Goal: Information Seeking & Learning: Learn about a topic

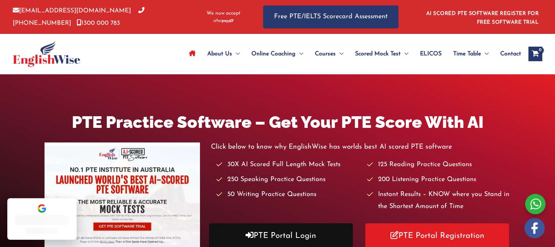
click at [310, 230] on link "PTE Portal Login" at bounding box center [281, 236] width 144 height 25
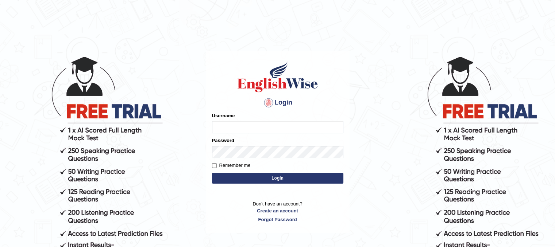
type input "Mannkang"
click at [307, 177] on button "Login" at bounding box center [277, 178] width 131 height 11
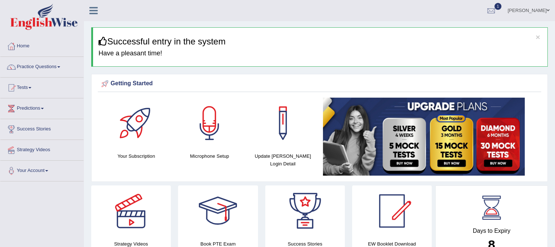
click at [33, 74] on link "Practice Questions" at bounding box center [41, 66] width 83 height 18
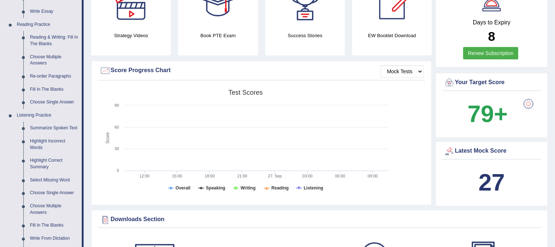
scroll to position [206, 0]
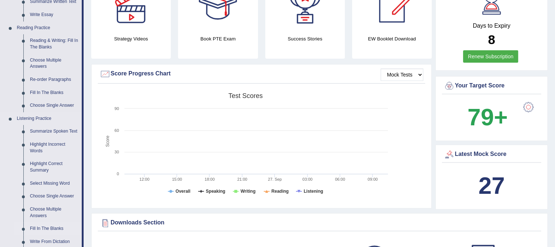
click at [61, 232] on link "Fill In The Blanks" at bounding box center [54, 229] width 55 height 13
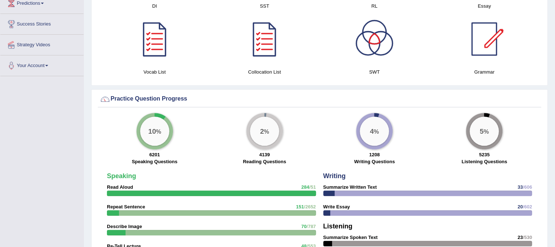
scroll to position [496, 0]
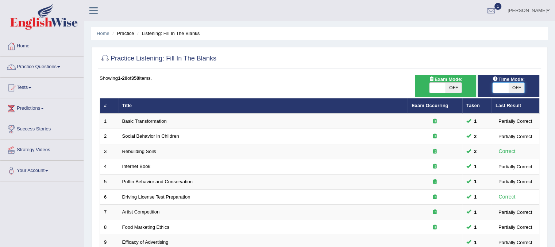
click at [500, 85] on span at bounding box center [501, 88] width 16 height 10
checkbox input "true"
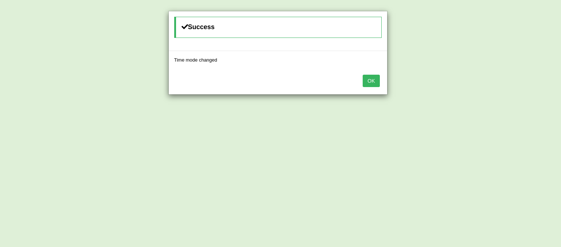
click at [377, 80] on button "OK" at bounding box center [370, 81] width 17 height 12
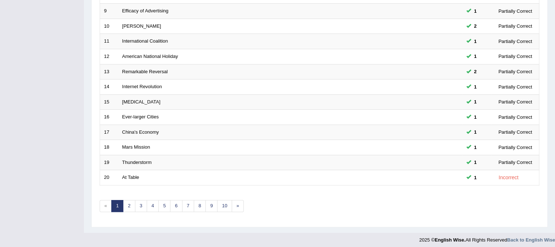
scroll to position [234, 0]
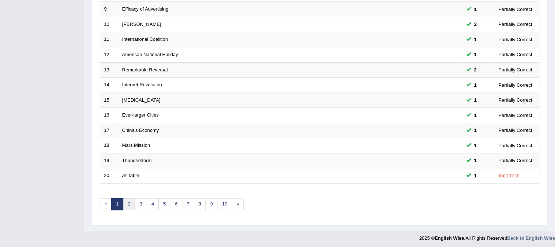
click at [130, 205] on link "2" at bounding box center [129, 205] width 12 height 12
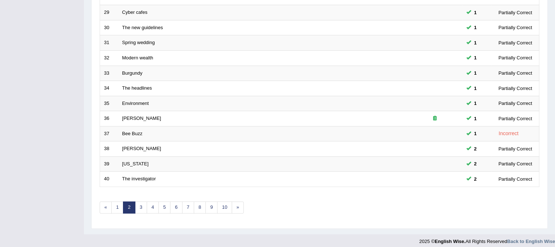
scroll to position [234, 0]
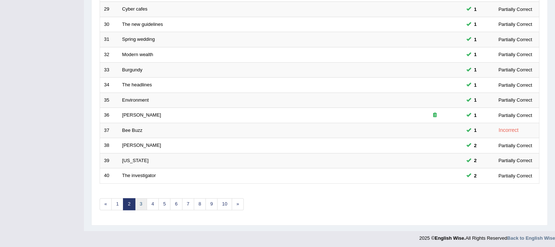
click at [139, 202] on link "3" at bounding box center [141, 205] width 12 height 12
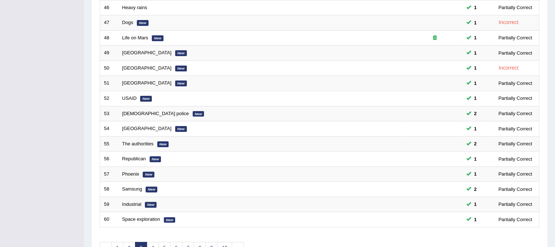
scroll to position [204, 0]
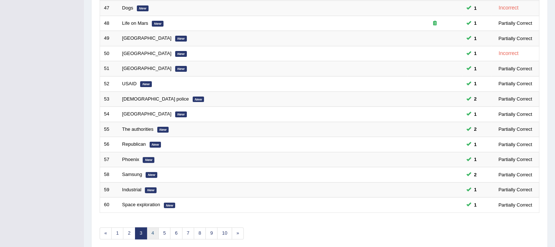
click at [154, 236] on link "4" at bounding box center [153, 234] width 12 height 12
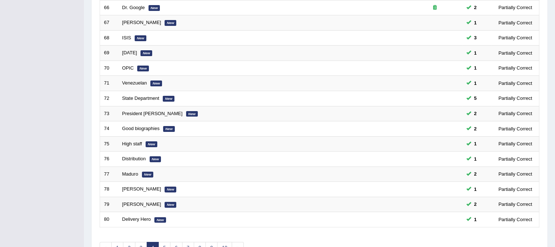
scroll to position [204, 0]
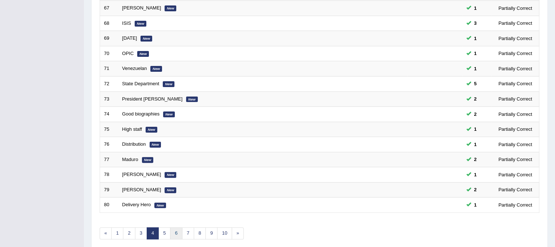
click at [170, 231] on link "6" at bounding box center [176, 234] width 12 height 12
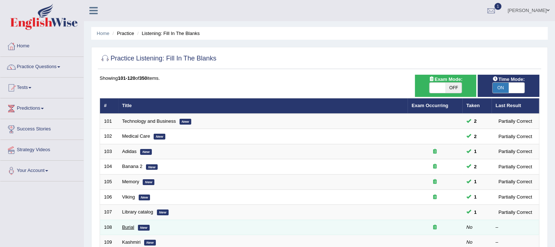
click at [130, 228] on link "Burial" at bounding box center [128, 227] width 12 height 5
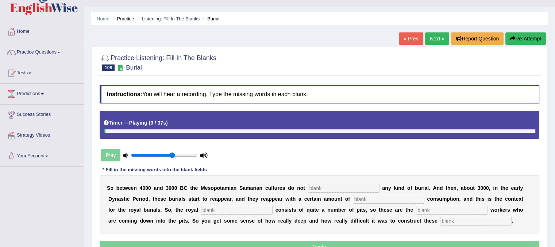
scroll to position [73, 0]
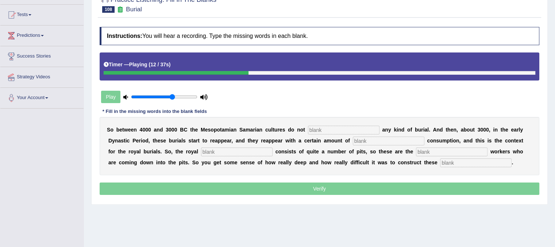
click at [343, 127] on input "text" at bounding box center [344, 130] width 72 height 9
type input "practise"
click at [355, 140] on input "text" at bounding box center [389, 141] width 72 height 9
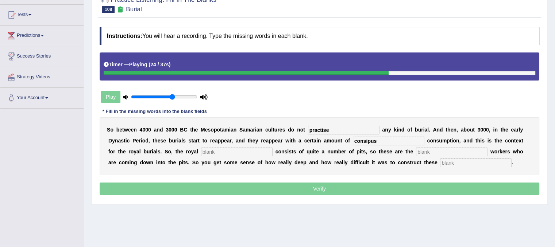
type input "consipus"
click at [224, 149] on input "text" at bounding box center [237, 152] width 72 height 9
click at [462, 153] on input "text" at bounding box center [452, 152] width 72 height 9
type input "excuptyion"
click at [475, 163] on input "text" at bounding box center [476, 163] width 72 height 9
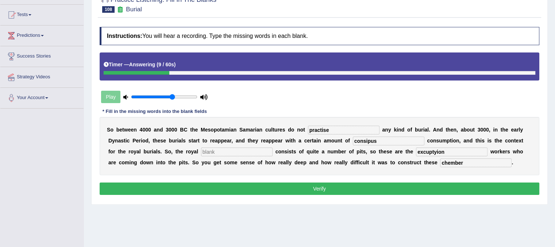
type input "chember"
click at [450, 152] on input "excuptyion" at bounding box center [452, 152] width 72 height 9
click at [435, 150] on input "excuptyion" at bounding box center [452, 152] width 72 height 9
type input "excuption"
click at [251, 150] on input "text" at bounding box center [237, 152] width 72 height 9
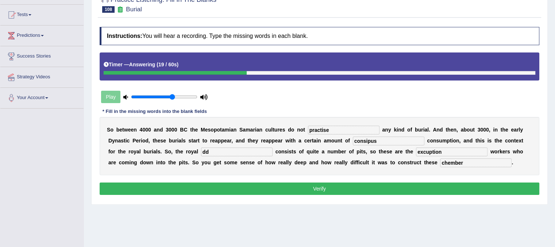
type input "dd"
click at [278, 194] on div "Instructions: You will hear a recording. Type the missing words in each blank. …" at bounding box center [319, 111] width 443 height 177
click at [278, 192] on button "Verify" at bounding box center [320, 189] width 440 height 12
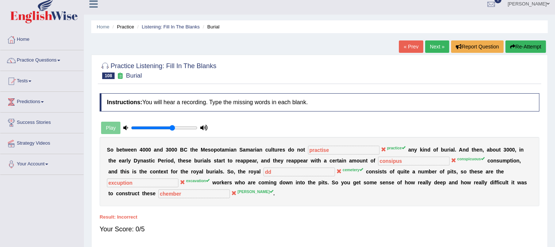
scroll to position [0, 0]
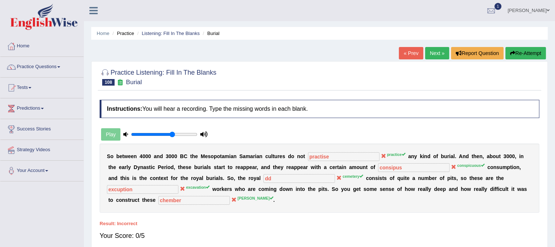
click at [439, 52] on link "Next »" at bounding box center [437, 53] width 24 height 12
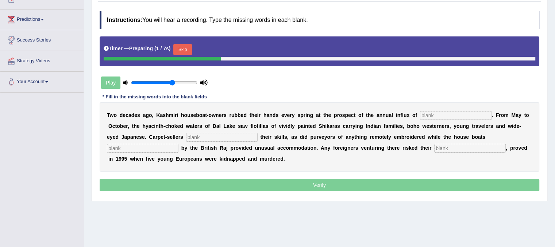
scroll to position [98, 0]
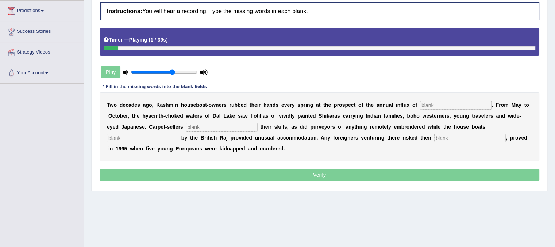
click at [444, 103] on input "text" at bounding box center [456, 105] width 72 height 9
type input "turiests"
click at [215, 131] on div "T w o d e c a d e s a g o , K a s h m i r i h o u s e b o a t - o w n e r s r u…" at bounding box center [320, 126] width 440 height 69
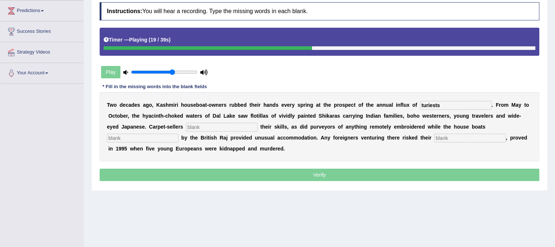
click at [214, 126] on input "text" at bounding box center [222, 127] width 72 height 9
type input "hold"
click at [149, 138] on input "text" at bounding box center [143, 138] width 72 height 9
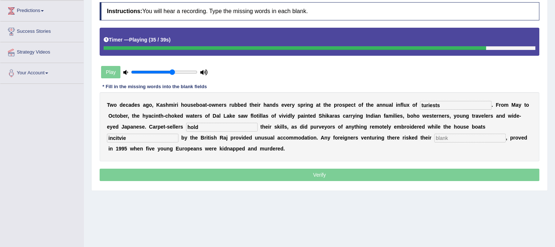
type input "incitvie"
click at [472, 141] on div "T w o d e c a d e s a g o , K a s h m i r i h o u s e b o a t - o w n e r s r u…" at bounding box center [320, 126] width 440 height 69
click at [471, 140] on input "text" at bounding box center [470, 138] width 72 height 9
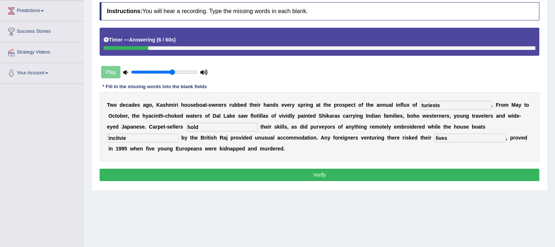
type input "lives"
click at [162, 139] on input "incitvie" at bounding box center [143, 138] width 72 height 9
type input "incitive"
click at [449, 103] on input "turiests" at bounding box center [456, 105] width 72 height 9
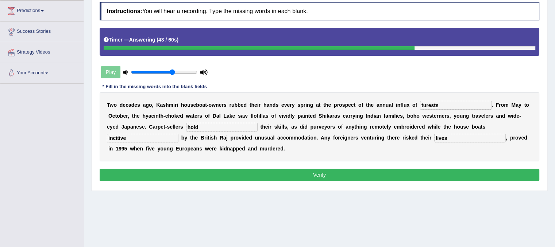
click at [432, 104] on input "turests" at bounding box center [456, 105] width 72 height 9
click at [430, 105] on input "turests" at bounding box center [456, 105] width 72 height 9
click at [440, 102] on input "turists" at bounding box center [456, 105] width 72 height 9
click at [423, 104] on input "turist" at bounding box center [456, 105] width 72 height 9
type input "tourist"
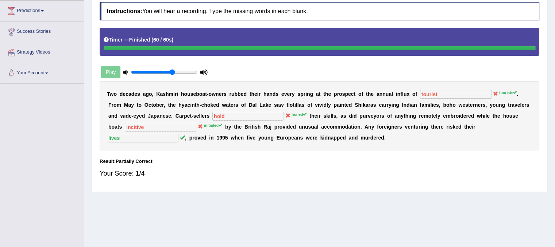
scroll to position [0, 0]
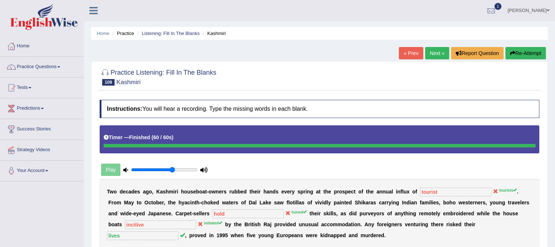
click at [430, 53] on link "Next »" at bounding box center [437, 53] width 24 height 12
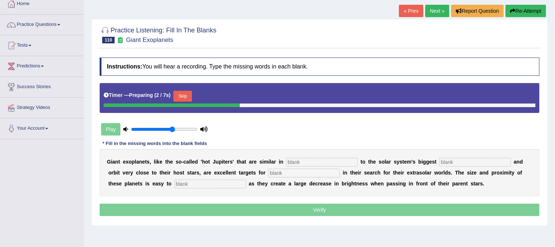
scroll to position [44, 0]
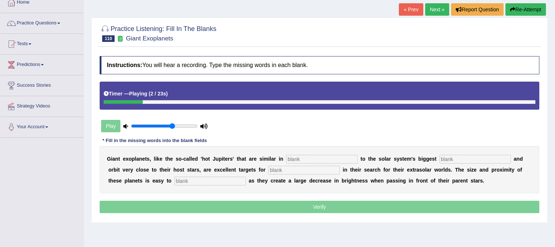
click at [337, 160] on input "text" at bounding box center [322, 159] width 72 height 9
click at [528, 7] on button "Re-Attempt" at bounding box center [526, 9] width 41 height 12
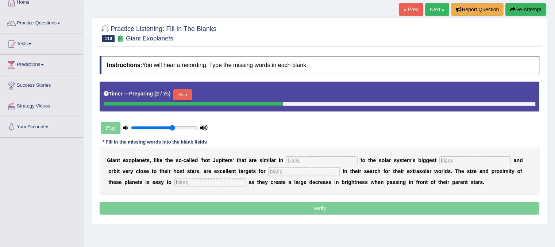
click at [515, 12] on button "Re-Attempt" at bounding box center [526, 9] width 41 height 12
click at [293, 158] on input "text" at bounding box center [322, 161] width 72 height 9
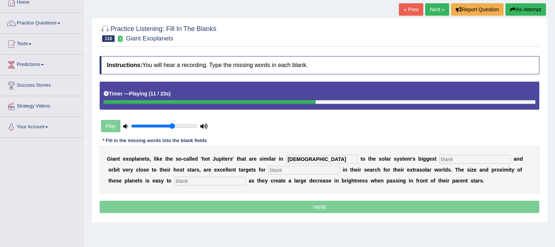
type input "[DEMOGRAPHIC_DATA]"
click at [451, 155] on input "text" at bounding box center [475, 159] width 72 height 9
type input "plants"
click at [234, 180] on input "text" at bounding box center [210, 181] width 72 height 9
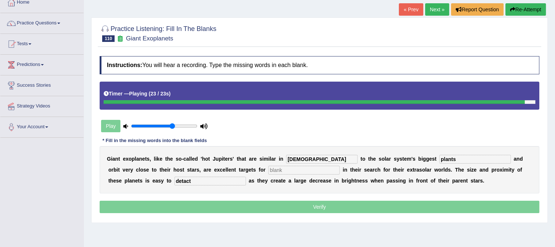
type input "detact"
click at [322, 155] on input "cratistes" at bounding box center [322, 159] width 72 height 9
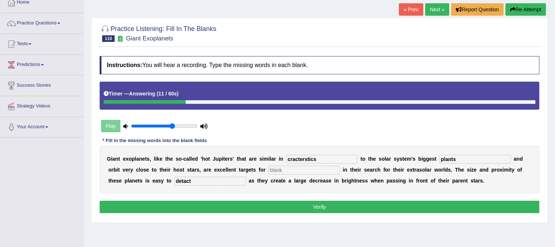
click at [289, 158] on input "cracterstics" at bounding box center [322, 159] width 72 height 9
type input "chracterstics"
click at [293, 169] on input "text" at bounding box center [304, 170] width 72 height 9
type input "d"
click at [287, 207] on button "Verify" at bounding box center [320, 207] width 440 height 12
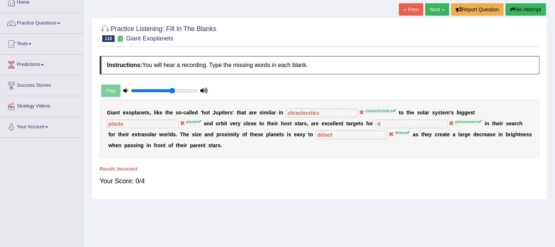
click at [523, 13] on button "Re-Attempt" at bounding box center [526, 9] width 41 height 12
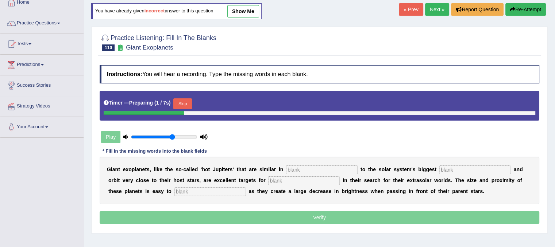
click at [324, 167] on input "text" at bounding box center [322, 170] width 72 height 9
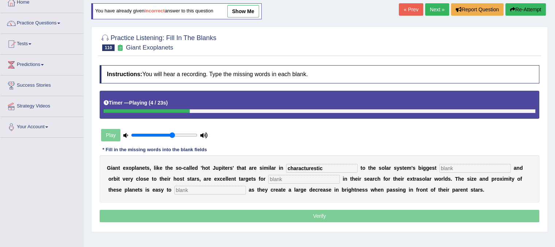
type input "characturestic"
click at [461, 164] on input "text" at bounding box center [475, 168] width 72 height 9
type input "planet"
click at [309, 179] on input "text" at bounding box center [304, 179] width 72 height 9
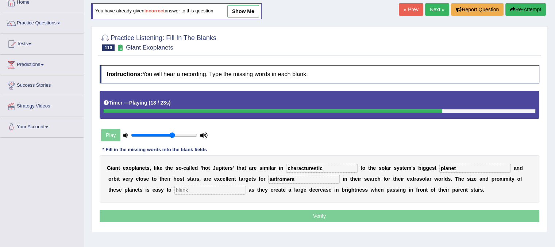
type input "astromers"
click at [241, 191] on input "text" at bounding box center [210, 190] width 72 height 9
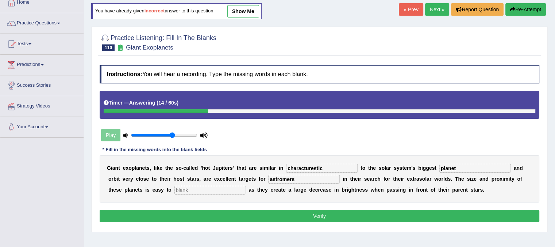
click at [300, 178] on input "astromers" at bounding box center [304, 179] width 72 height 9
click at [338, 165] on input "characturestic" at bounding box center [322, 168] width 72 height 9
click at [312, 168] on input "chracturestics" at bounding box center [322, 168] width 72 height 9
click at [310, 166] on input "chracturestics" at bounding box center [322, 168] width 72 height 9
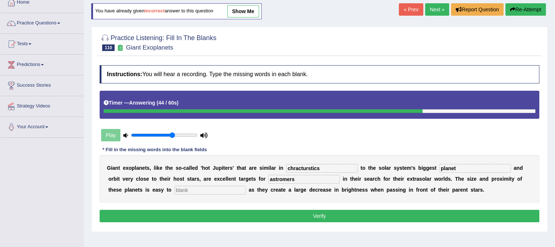
click at [310, 169] on input "chracturstics" at bounding box center [322, 168] width 72 height 9
type input "chracturstics"
click at [229, 187] on input "text" at bounding box center [210, 190] width 72 height 9
type input "detect"
click at [331, 168] on input "chracturstics" at bounding box center [322, 168] width 72 height 9
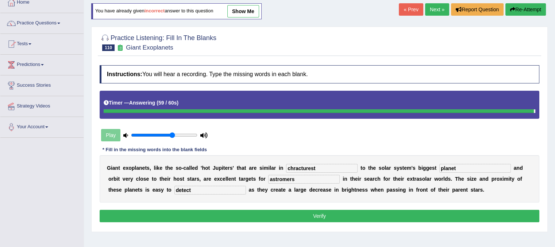
type input "chracturest"
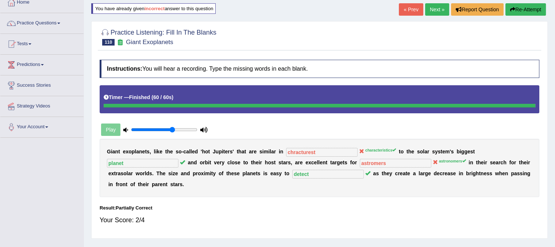
click at [435, 9] on link "Next »" at bounding box center [437, 9] width 24 height 12
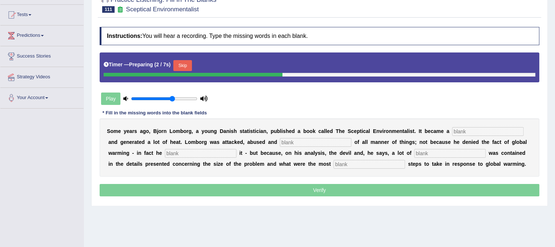
scroll to position [88, 0]
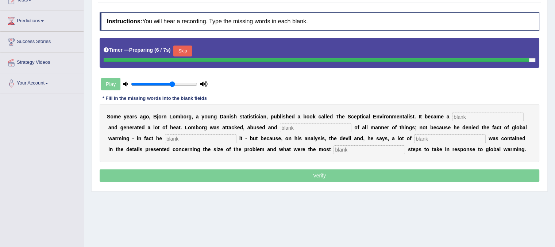
click at [470, 122] on div "S o m e y e a r s a g o , B j o r n L o m b o r g , a y o u n g D [PERSON_NAME]…" at bounding box center [320, 133] width 440 height 58
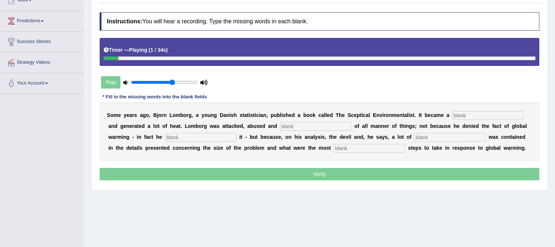
click at [470, 117] on input "text" at bounding box center [488, 115] width 72 height 9
type input "best"
click at [339, 126] on input "text" at bounding box center [316, 126] width 72 height 9
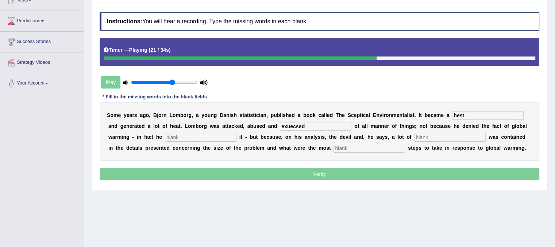
type input "exuecsed"
click at [223, 136] on input "text" at bounding box center [201, 137] width 72 height 9
click at [438, 133] on input "text" at bounding box center [450, 137] width 72 height 9
type input "dvms"
click at [396, 144] on input "text" at bounding box center [370, 148] width 72 height 9
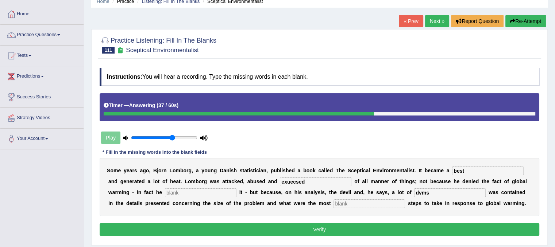
scroll to position [35, 0]
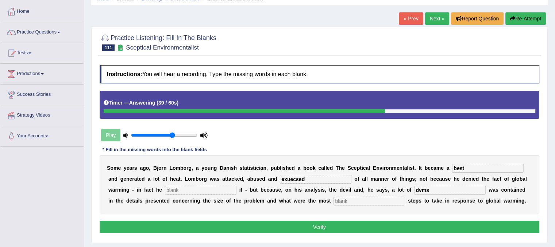
click at [526, 19] on button "Re-Attempt" at bounding box center [526, 18] width 41 height 12
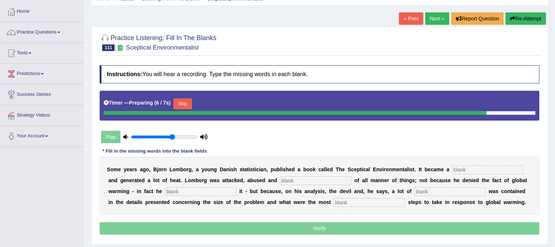
click at [181, 104] on button "Skip" at bounding box center [182, 104] width 18 height 11
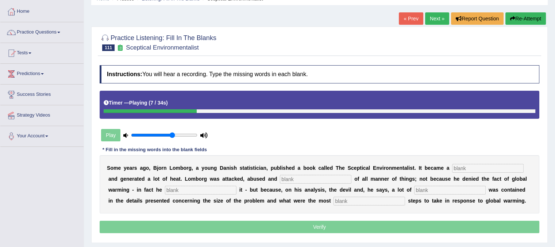
click at [466, 169] on input "text" at bounding box center [488, 168] width 72 height 9
type input "best"
click at [322, 180] on input "text" at bounding box center [316, 179] width 72 height 9
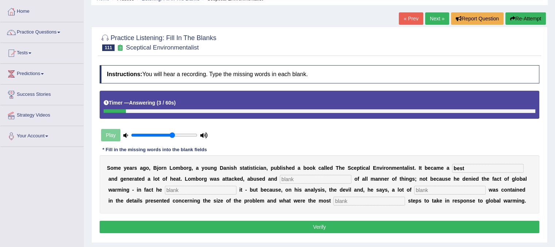
click at [376, 203] on input "text" at bounding box center [370, 201] width 72 height 9
type input "responsible"
click at [315, 178] on input "text" at bounding box center [316, 179] width 72 height 9
type input "exused"
click at [435, 187] on input "text" at bounding box center [450, 190] width 72 height 9
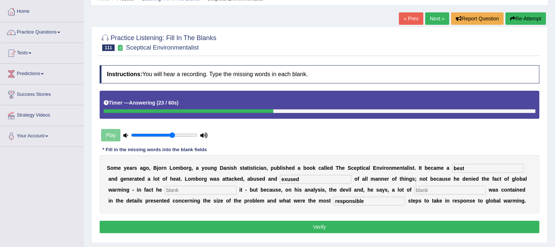
click at [197, 188] on input "text" at bounding box center [201, 190] width 72 height 9
type input "informed"
click at [437, 190] on input "text" at bounding box center [450, 190] width 72 height 9
type input "dvms"
click at [406, 224] on button "Verify" at bounding box center [320, 227] width 440 height 12
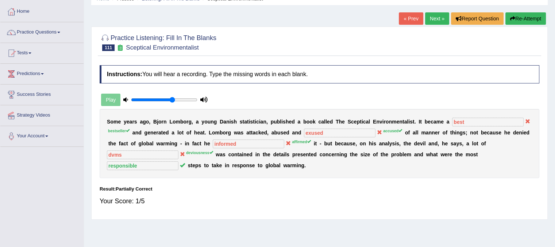
click at [432, 17] on link "Next »" at bounding box center [437, 18] width 24 height 12
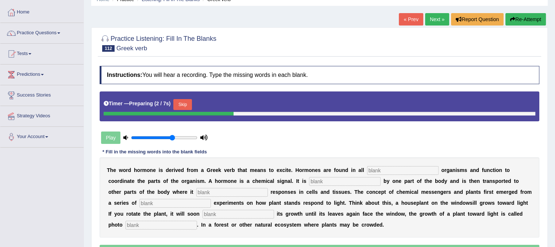
scroll to position [44, 0]
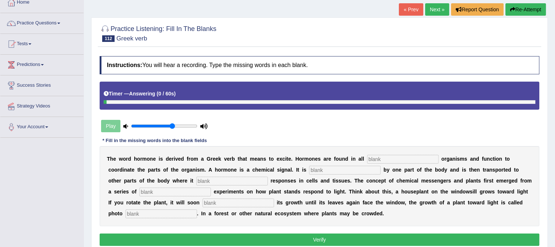
click at [399, 164] on div "T h e w o r d h o r m o n e i s d e r i v e d f r o m a G r e e k v e r b t h a…" at bounding box center [320, 186] width 440 height 80
click at [399, 158] on input "text" at bounding box center [403, 159] width 72 height 9
type input "multisoller"
click at [356, 172] on input "text" at bounding box center [345, 170] width 72 height 9
type input "produced"
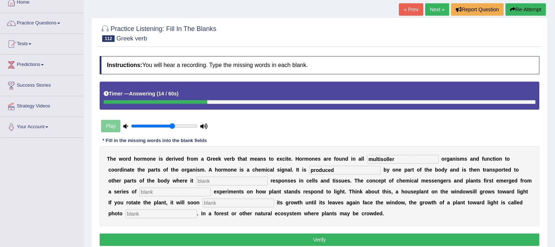
click at [246, 180] on input "text" at bounding box center [232, 181] width 72 height 9
type input "trigger"
click at [163, 189] on input "text" at bounding box center [175, 192] width 72 height 9
type input "classic"
click at [234, 204] on input "text" at bounding box center [239, 203] width 72 height 9
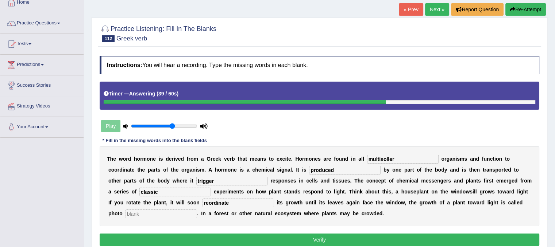
type input "reordinate"
click at [164, 217] on input "text" at bounding box center [162, 214] width 72 height 9
type input "tropism"
click at [235, 241] on button "Verify" at bounding box center [320, 240] width 440 height 12
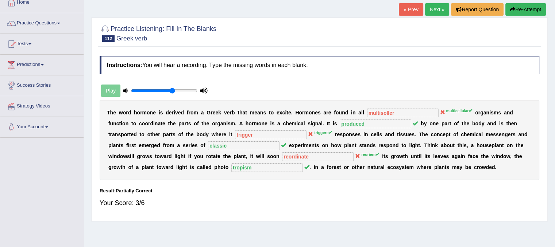
click at [429, 9] on link "Next »" at bounding box center [437, 9] width 24 height 12
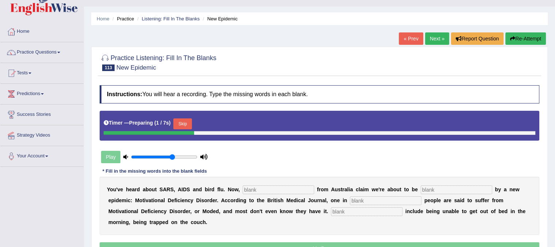
scroll to position [28, 0]
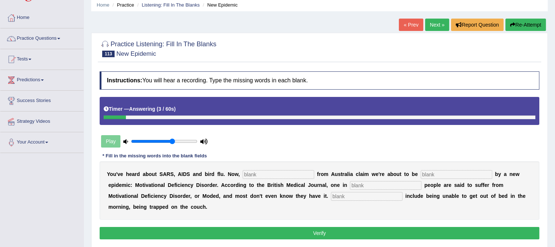
click at [265, 173] on input "text" at bounding box center [279, 174] width 72 height 9
type input "researcher"
click at [440, 173] on input "text" at bounding box center [457, 174] width 72 height 9
click at [378, 184] on input "text" at bounding box center [386, 185] width 72 height 9
type input "five"
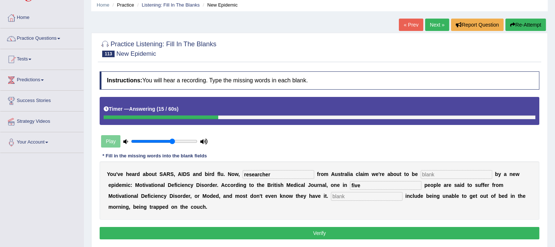
click at [370, 196] on input "text" at bounding box center [367, 196] width 72 height 9
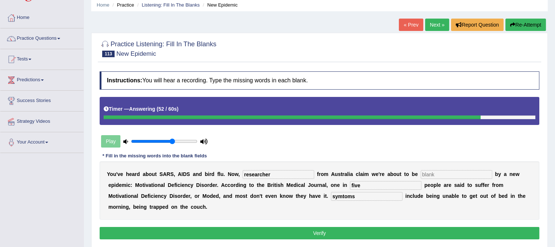
click at [342, 195] on input "symtoms" at bounding box center [367, 196] width 72 height 9
type input "symptoms"
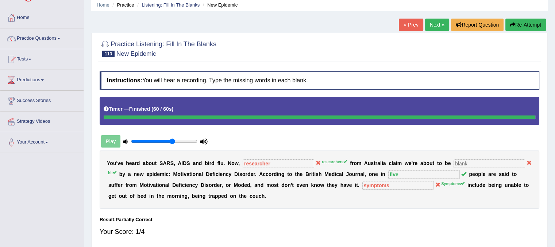
click at [521, 23] on button "Re-Attempt" at bounding box center [526, 25] width 41 height 12
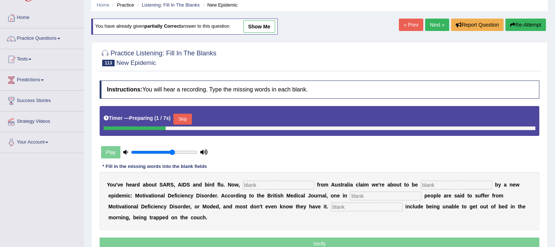
click at [295, 186] on input "text" at bounding box center [279, 185] width 72 height 9
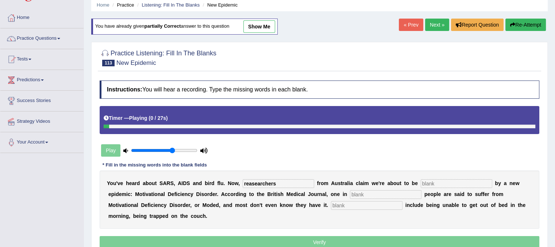
type input "reasearchers"
click at [434, 180] on input "text" at bounding box center [457, 184] width 72 height 9
type input "hit"
click at [372, 188] on div "Y o u ' v e h e a r d a b o u t S A R S , A I D S a n d b i r d f l u . N o w ,…" at bounding box center [320, 200] width 440 height 58
click at [369, 195] on input "text" at bounding box center [386, 195] width 72 height 9
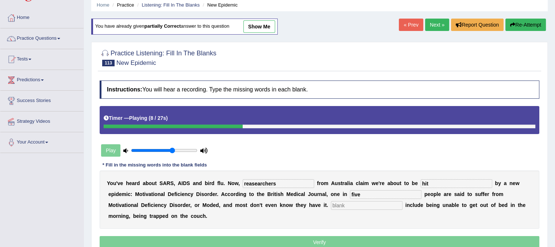
type input "five"
click at [353, 203] on input "text" at bounding box center [367, 205] width 72 height 9
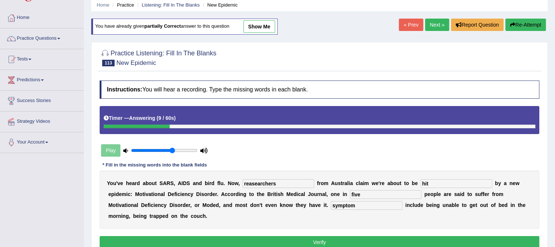
type input "symptom"
click at [326, 241] on button "Verify" at bounding box center [320, 243] width 440 height 12
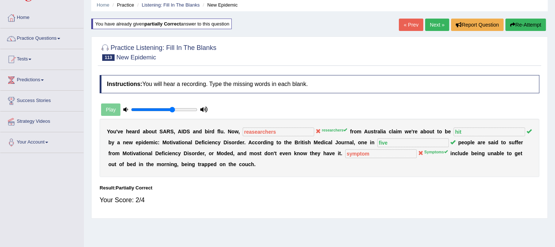
click at [428, 27] on link "Next »" at bounding box center [437, 25] width 24 height 12
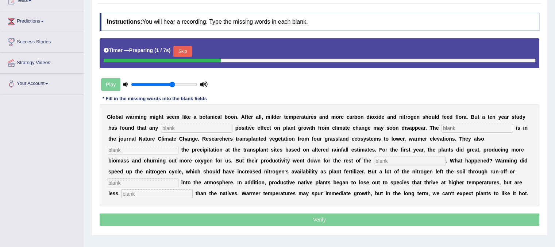
scroll to position [88, 0]
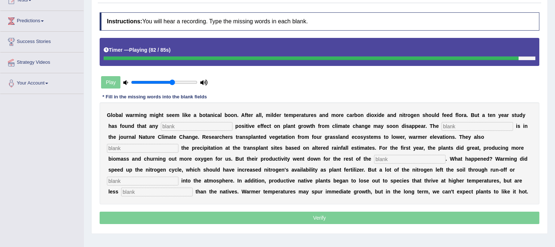
click at [215, 125] on input "text" at bounding box center [197, 126] width 72 height 9
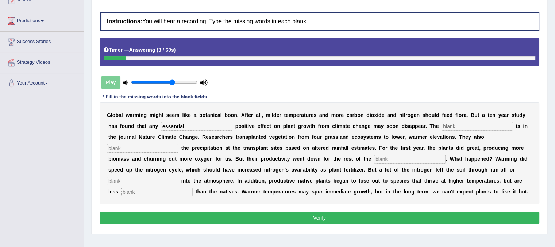
click at [165, 128] on input "essantial" at bounding box center [197, 126] width 72 height 9
click at [168, 124] on input "essantial" at bounding box center [197, 126] width 72 height 9
type input "essantial"
click at [483, 128] on input "text" at bounding box center [478, 126] width 72 height 9
type input "report"
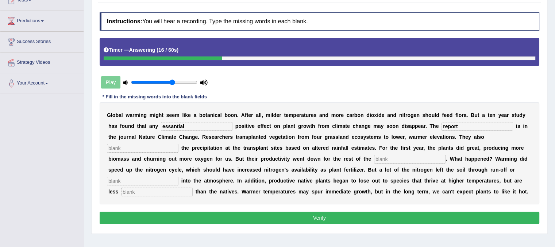
click at [165, 146] on input "text" at bounding box center [143, 148] width 72 height 9
type input "modified"
click at [384, 160] on input "text" at bounding box center [410, 159] width 72 height 9
type input "decade"
click at [155, 173] on div "G l o b a l w a r m i n g m i g h t s e e m l i k e a b o t a n i c a l b o o n…" at bounding box center [320, 154] width 440 height 102
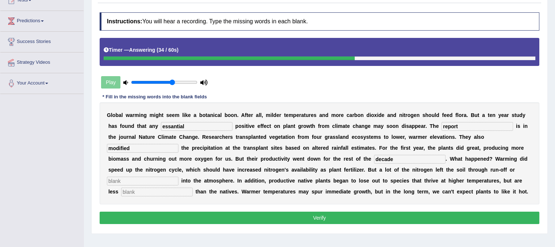
click at [154, 178] on input "text" at bounding box center [143, 181] width 72 height 9
type input "uptake"
click at [148, 195] on input "text" at bounding box center [157, 192] width 72 height 9
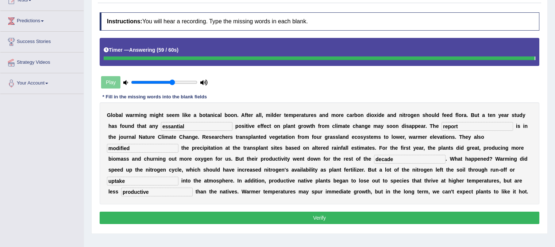
type input "productive"
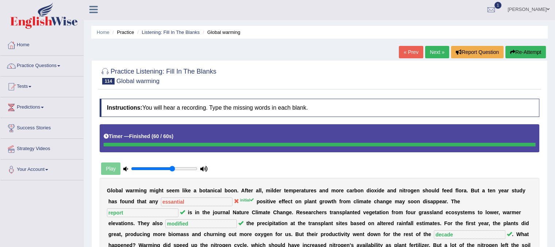
scroll to position [0, 0]
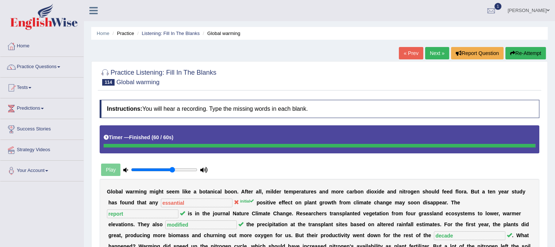
click at [435, 50] on link "Next »" at bounding box center [437, 53] width 24 height 12
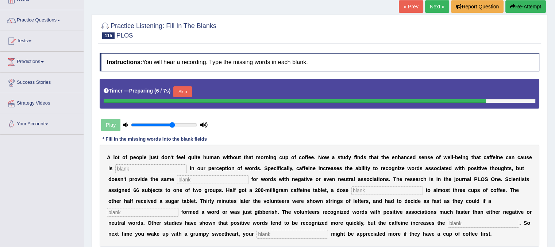
scroll to position [48, 0]
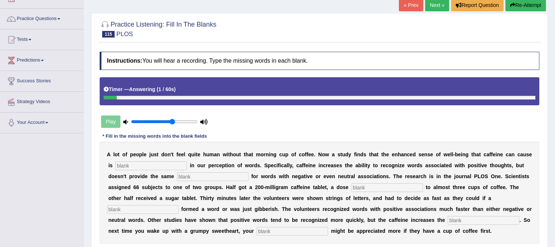
click at [170, 164] on input "text" at bounding box center [151, 166] width 72 height 9
type input "reflactive"
click at [213, 177] on input "text" at bounding box center [213, 177] width 72 height 9
type input "boost"
click at [359, 185] on input "text" at bounding box center [388, 188] width 72 height 9
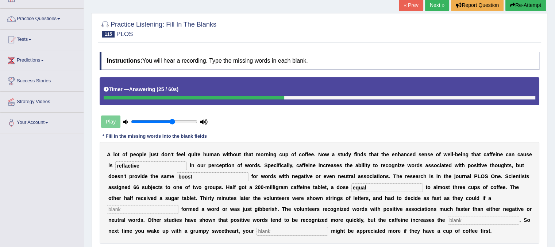
type input "equal"
click at [132, 206] on input "text" at bounding box center [143, 210] width 72 height 9
type input "sting"
click at [470, 220] on input "text" at bounding box center [484, 220] width 72 height 9
type input "gap"
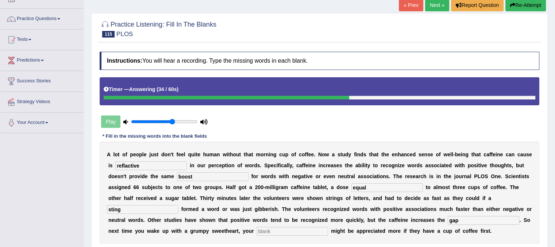
click at [300, 230] on input "text" at bounding box center [293, 231] width 72 height 9
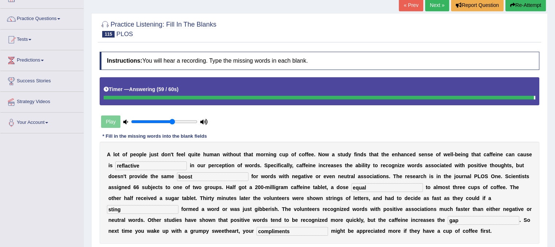
type input "compliments"
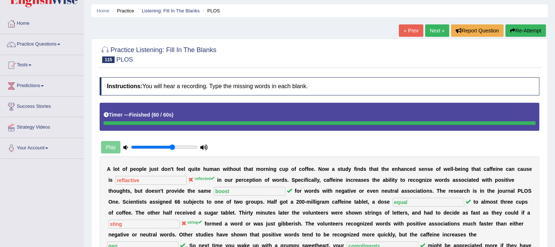
scroll to position [19, 0]
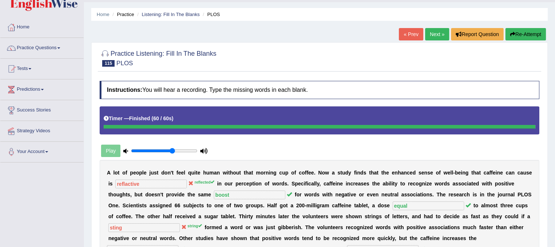
click at [430, 34] on link "Next »" at bounding box center [437, 34] width 24 height 12
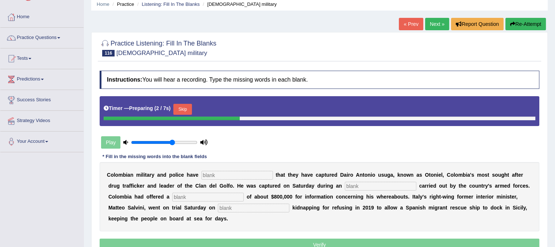
scroll to position [44, 0]
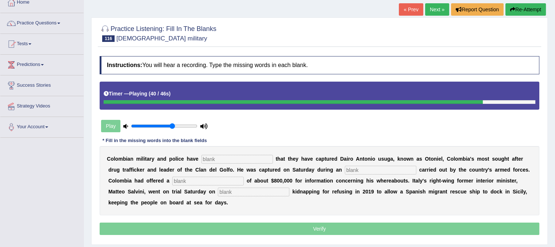
click at [250, 194] on input "text" at bounding box center [254, 192] width 72 height 9
type input "charger"
click at [237, 157] on input "text" at bounding box center [237, 159] width 72 height 9
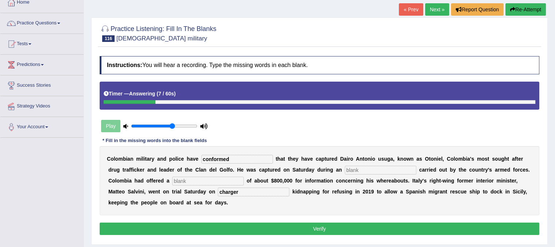
type input "conformed"
click at [350, 170] on input "text" at bounding box center [381, 170] width 72 height 9
type input "p"
type input "oprations"
click at [193, 183] on input "text" at bounding box center [208, 181] width 72 height 9
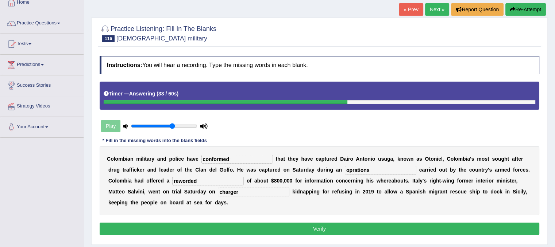
type input "reworded"
click at [278, 230] on button "Verify" at bounding box center [320, 229] width 440 height 12
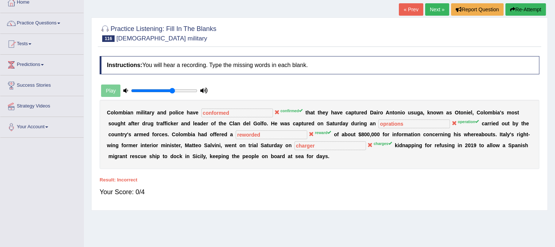
click at [433, 8] on link "Next »" at bounding box center [437, 9] width 24 height 12
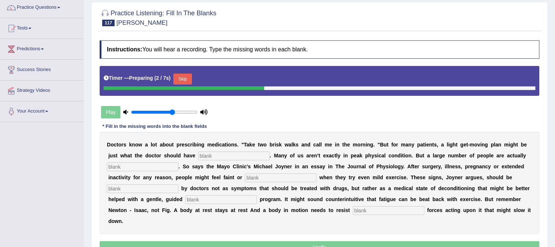
scroll to position [88, 0]
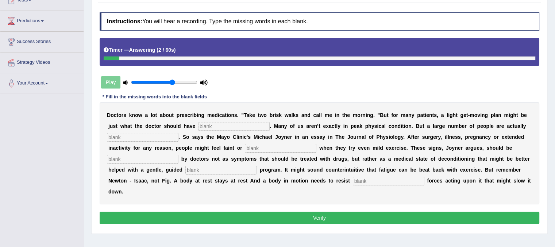
click at [385, 184] on input "text" at bounding box center [389, 181] width 72 height 9
type input "external"
click at [248, 167] on input "text" at bounding box center [221, 170] width 72 height 9
type input "exercises"
click at [273, 147] on input "text" at bounding box center [281, 148] width 72 height 9
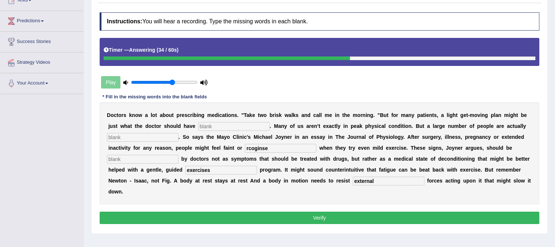
click at [307, 145] on input "rcoginse" at bounding box center [281, 148] width 72 height 9
type input "r"
type input "fatigue"
click at [144, 137] on input "text" at bounding box center [143, 137] width 72 height 9
type input "day conditions"
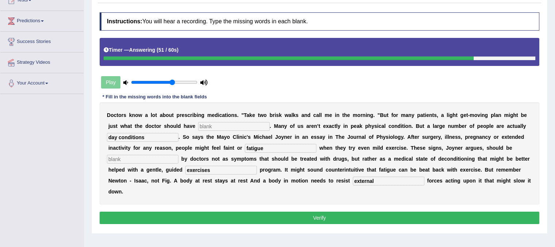
click at [203, 126] on input "text" at bounding box center [234, 126] width 72 height 9
type input "ordered"
click at [164, 155] on input "text" at bounding box center [143, 159] width 72 height 9
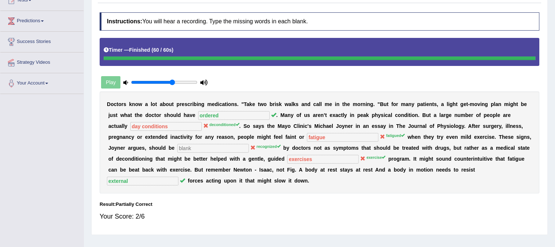
scroll to position [0, 0]
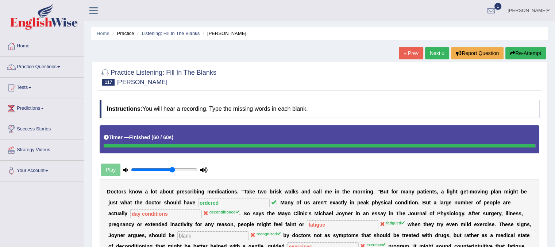
click at [429, 58] on link "Next »" at bounding box center [437, 53] width 24 height 12
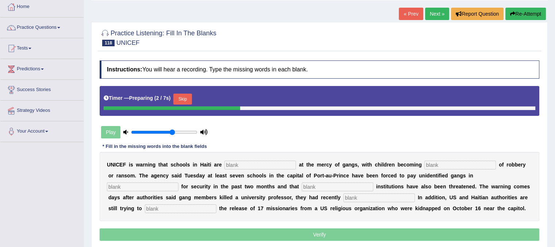
scroll to position [58, 0]
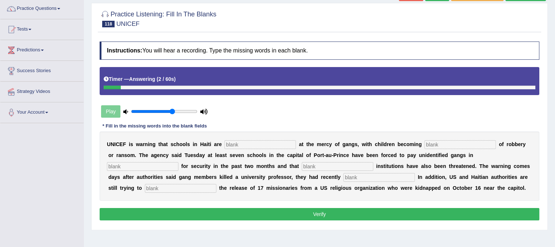
click at [250, 146] on input "text" at bounding box center [260, 145] width 72 height 9
type input "increasing"
click at [449, 147] on input "text" at bounding box center [461, 145] width 72 height 9
type input "target"
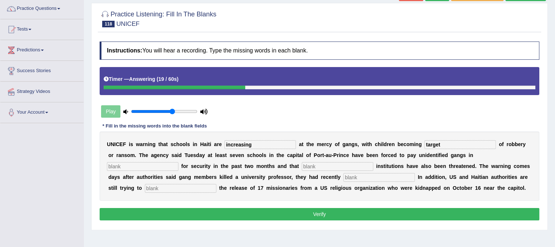
click at [173, 164] on input "text" at bounding box center [143, 166] width 72 height 9
type input "extrme"
click at [322, 165] on input "text" at bounding box center [338, 166] width 72 height 9
click at [350, 176] on input "text" at bounding box center [379, 177] width 72 height 9
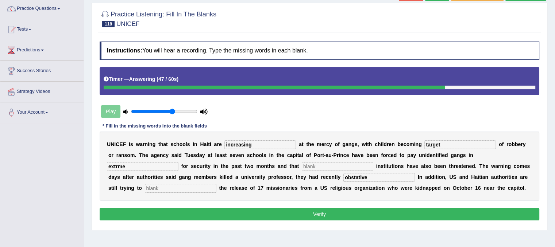
type input "obstative"
click at [212, 187] on input "text" at bounding box center [181, 188] width 72 height 9
type input "catched"
click at [257, 215] on button "Verify" at bounding box center [320, 214] width 440 height 12
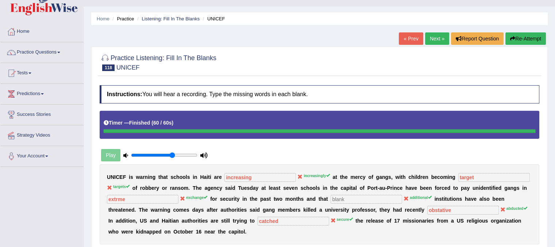
scroll to position [29, 0]
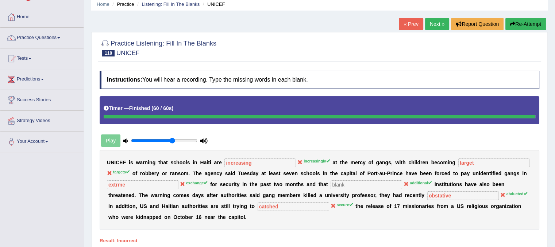
click at [429, 27] on link "Next »" at bounding box center [437, 24] width 24 height 12
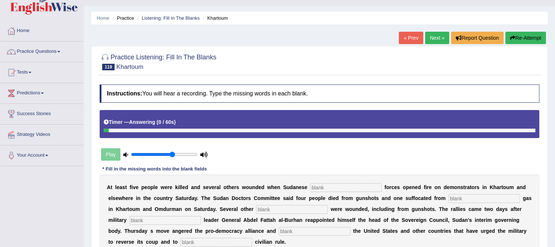
scroll to position [15, 0]
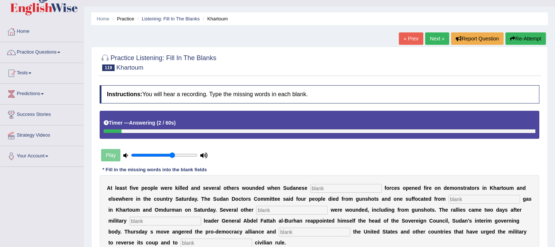
click at [529, 44] on button "Re-Attempt" at bounding box center [526, 38] width 41 height 12
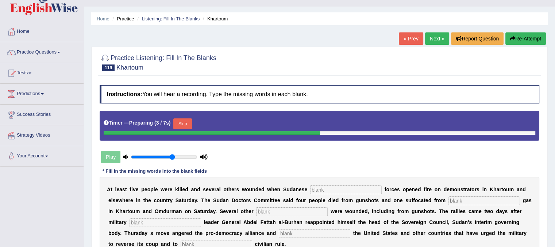
click at [181, 123] on button "Skip" at bounding box center [182, 124] width 18 height 11
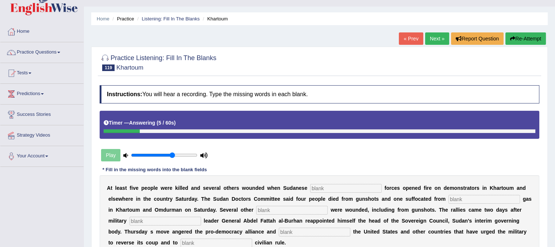
click at [327, 187] on input "text" at bounding box center [346, 188] width 72 height 9
type input "secuirty"
click at [452, 197] on input "text" at bounding box center [485, 199] width 72 height 9
type input "taro"
click at [267, 206] on input "text" at bounding box center [292, 210] width 72 height 9
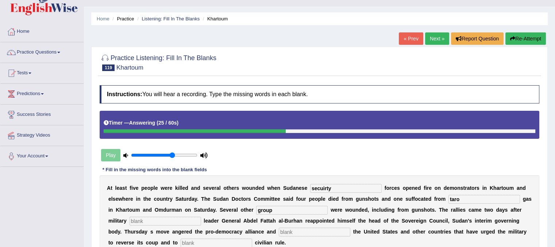
type input "group"
click at [161, 218] on input "text" at bounding box center [166, 221] width 72 height 9
click at [287, 231] on input "text" at bounding box center [315, 232] width 72 height 9
click at [185, 221] on input "frasted" at bounding box center [166, 221] width 72 height 9
type input "f"
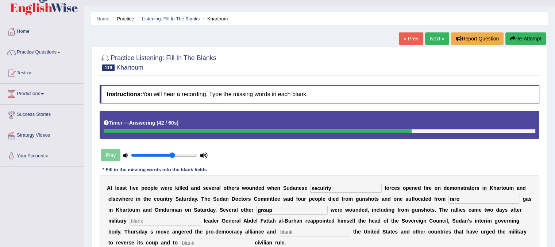
click at [282, 207] on input "group" at bounding box center [292, 210] width 72 height 9
type input "g"
type input "protest"
click at [186, 222] on input "text" at bounding box center [166, 221] width 72 height 9
type input "group"
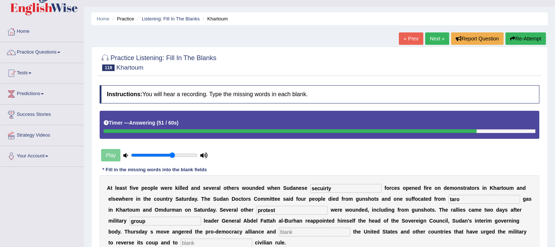
click at [303, 234] on input "text" at bounding box center [315, 232] width 72 height 9
type input "freasted"
click at [230, 245] on input "text" at bounding box center [217, 243] width 72 height 9
type input "resti"
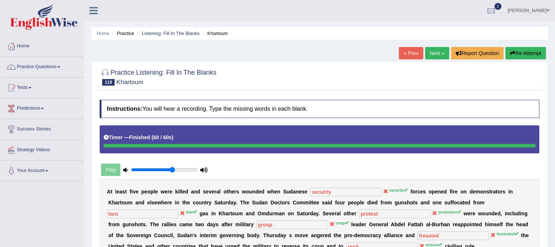
click at [432, 53] on link "Next »" at bounding box center [437, 53] width 24 height 12
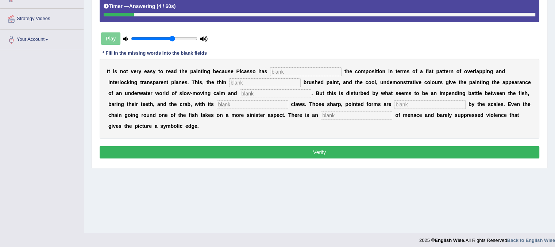
click at [320, 71] on input "text" at bounding box center [306, 72] width 72 height 9
type input "treated"
click at [246, 78] on input "text" at bounding box center [265, 82] width 72 height 9
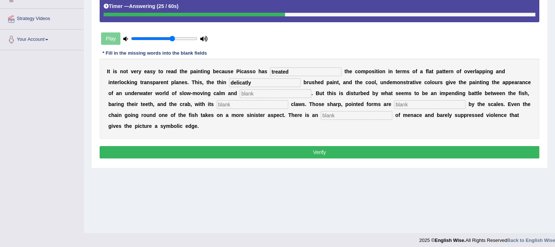
click at [245, 91] on input "text" at bounding box center [276, 93] width 72 height 9
click at [247, 81] on input "delicatly" at bounding box center [265, 82] width 72 height 9
type input "delicately"
click at [245, 91] on input "text" at bounding box center [276, 93] width 72 height 9
type input "harmony"
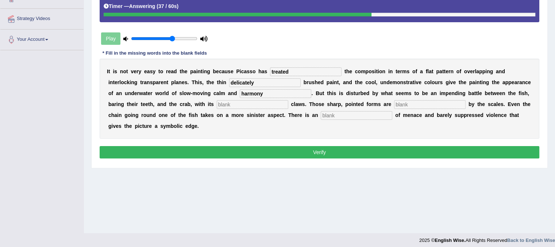
click at [246, 101] on input "text" at bounding box center [253, 104] width 72 height 9
type input "p"
type input "open"
click at [404, 103] on input "text" at bounding box center [430, 104] width 72 height 9
type input "aqued"
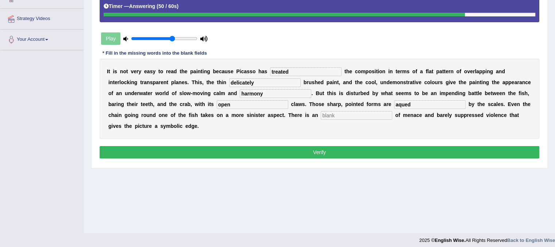
click at [384, 115] on input "text" at bounding box center [357, 115] width 72 height 9
type input "under"
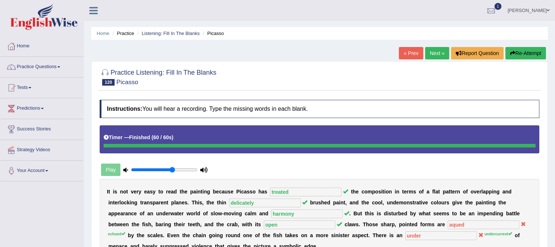
click at [434, 54] on link "Next »" at bounding box center [437, 53] width 24 height 12
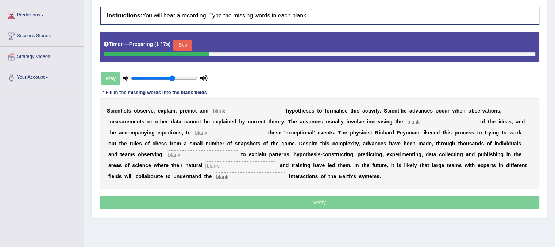
scroll to position [117, 0]
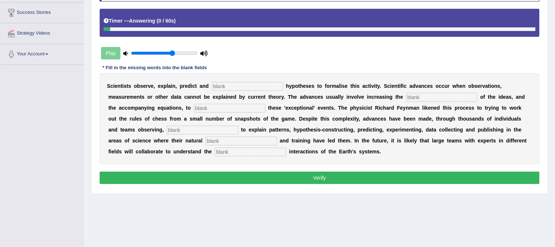
click at [245, 154] on input "text" at bounding box center [251, 152] width 72 height 9
type input "complex"
click at [179, 126] on input "text" at bounding box center [203, 130] width 72 height 9
type input "atempting"
click at [213, 107] on input "text" at bounding box center [230, 108] width 72 height 9
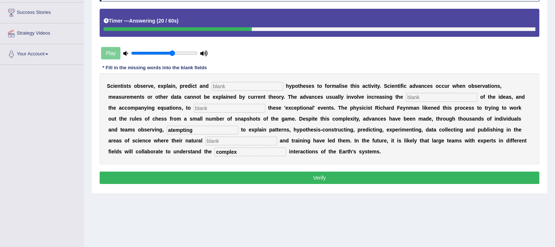
click at [413, 95] on input "text" at bounding box center [442, 97] width 72 height 9
type input "x"
type input "complexcity"
click at [273, 83] on input "text" at bounding box center [248, 86] width 72 height 9
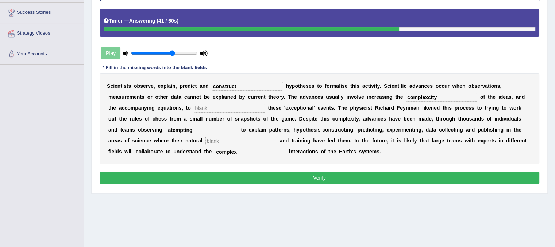
type input "construct"
click at [210, 142] on input "text" at bounding box center [242, 141] width 72 height 9
type input "crosity"
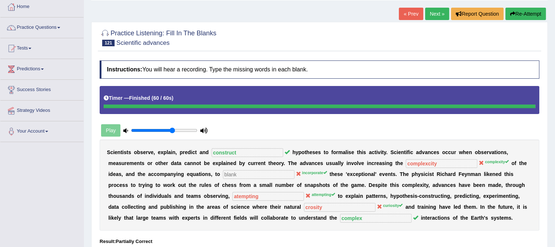
scroll to position [29, 0]
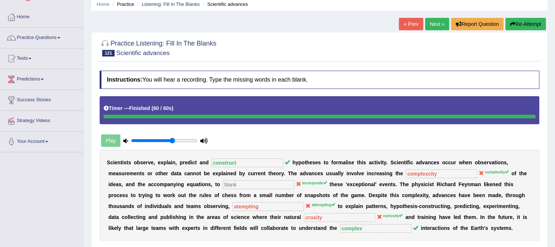
click at [427, 26] on link "Next »" at bounding box center [437, 24] width 24 height 12
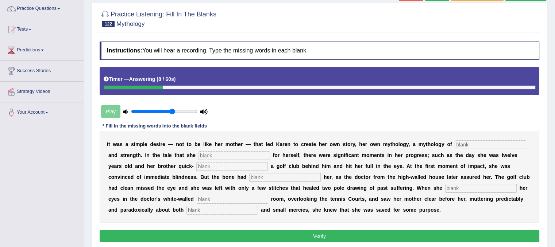
click at [458, 145] on input "text" at bounding box center [491, 145] width 72 height 9
type input "deference"
click at [261, 155] on input "text" at bounding box center [235, 155] width 72 height 9
click at [251, 169] on input "text" at bounding box center [232, 166] width 72 height 9
click at [298, 181] on input "text" at bounding box center [285, 177] width 72 height 9
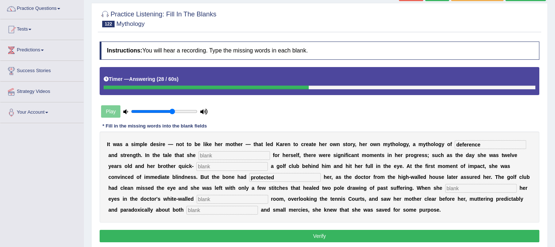
click at [452, 189] on input "text" at bounding box center [481, 188] width 72 height 9
click at [312, 177] on input "protected" at bounding box center [285, 177] width 72 height 9
type input "p"
type input "opened"
click at [257, 166] on input "text" at bounding box center [232, 166] width 72 height 9
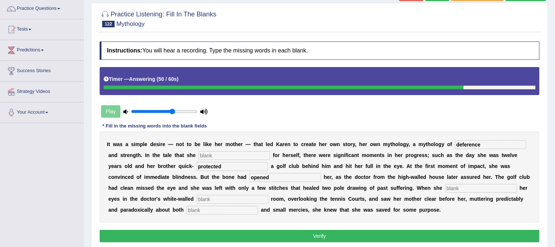
type input "protected"
click at [472, 186] on input "text" at bounding box center [481, 188] width 72 height 9
type input "saw"
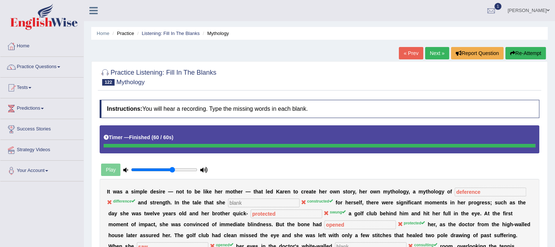
click at [431, 59] on div "« Prev Next » Report Question Re-Attempt" at bounding box center [473, 54] width 149 height 14
click at [432, 55] on link "Next »" at bounding box center [437, 53] width 24 height 12
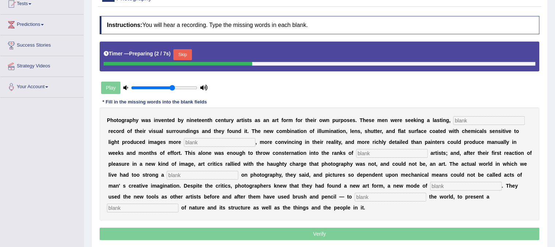
scroll to position [89, 0]
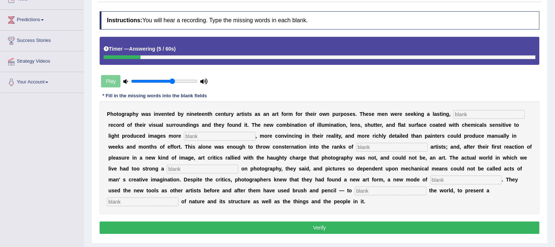
click at [402, 195] on div "P h o t o g r a p h y w a s i n v e n t e d b y n i n e t e e n t h c e n t u r…" at bounding box center [320, 157] width 440 height 113
click at [401, 192] on input "text" at bounding box center [391, 191] width 72 height 9
type input "interprint"
click at [437, 176] on input "text" at bounding box center [466, 180] width 72 height 9
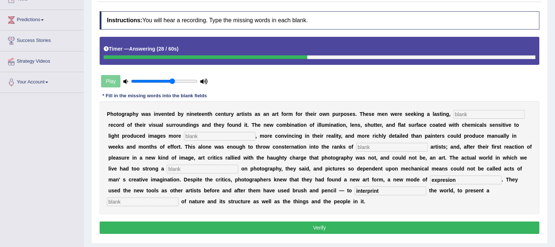
type input "expresion"
click at [184, 165] on input "text" at bounding box center [203, 169] width 72 height 9
type input "grip"
click at [386, 144] on input "text" at bounding box center [392, 147] width 72 height 9
type input "fellow"
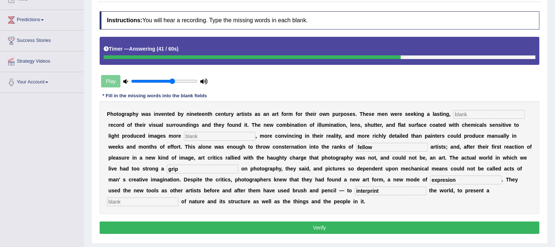
click at [233, 135] on input "text" at bounding box center [220, 136] width 72 height 9
type input "lasting"
click at [458, 114] on input "text" at bounding box center [489, 114] width 72 height 9
type input "littleral"
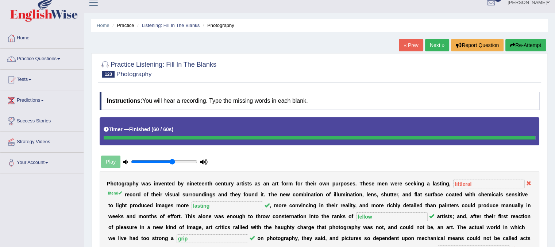
scroll to position [0, 0]
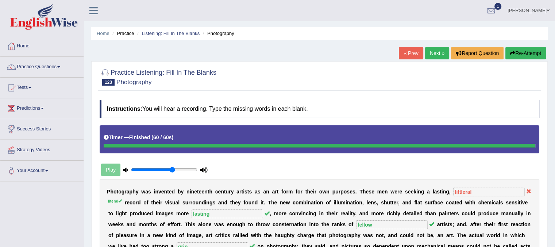
click at [434, 57] on link "Next »" at bounding box center [437, 53] width 24 height 12
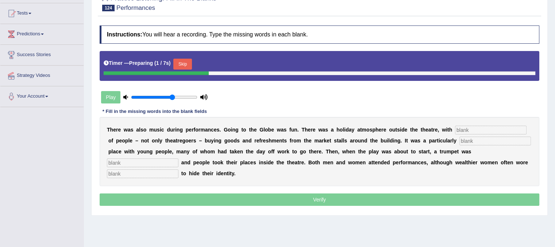
click at [477, 126] on input "text" at bounding box center [491, 130] width 72 height 9
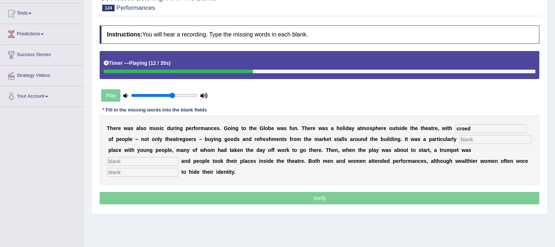
click at [477, 126] on input "croed" at bounding box center [491, 128] width 72 height 9
type input "crowed"
click at [475, 135] on input "text" at bounding box center [496, 139] width 72 height 9
click at [472, 139] on input "text" at bounding box center [496, 139] width 72 height 9
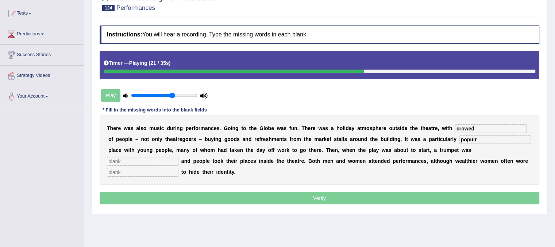
type input "populr"
click at [151, 155] on div "T h e r e w a s a l s o m u s i c d u r i n g p e r f o r m a n c e s . G o i n…" at bounding box center [320, 150] width 440 height 69
drag, startPoint x: 150, startPoint y: 167, endPoint x: 152, endPoint y: 155, distance: 12.2
click at [152, 155] on div "T h e r e w a s a l s o m u s i c d u r i n g p e r f o r m a n c e s . G o i n…" at bounding box center [320, 150] width 440 height 69
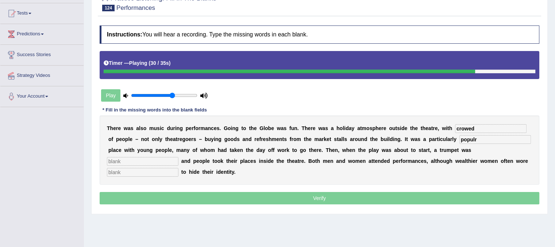
click at [152, 155] on div "T h e r e w a s a l s o m u s i c d u r i n g p e r f o r m a n c e s . G o i n…" at bounding box center [320, 150] width 440 height 69
click at [152, 157] on input "text" at bounding box center [143, 161] width 72 height 9
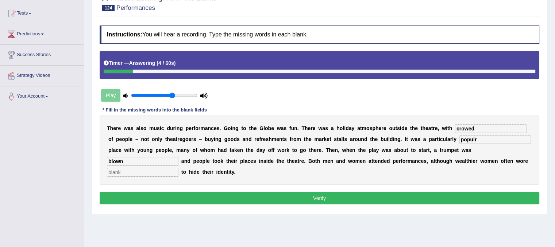
type input "blown"
click at [137, 173] on input "text" at bounding box center [143, 172] width 72 height 9
type input "mask"
click at [482, 141] on input "populr" at bounding box center [496, 139] width 72 height 9
type input "popular"
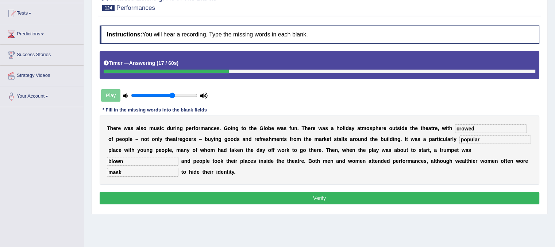
click at [380, 198] on button "Verify" at bounding box center [320, 198] width 440 height 12
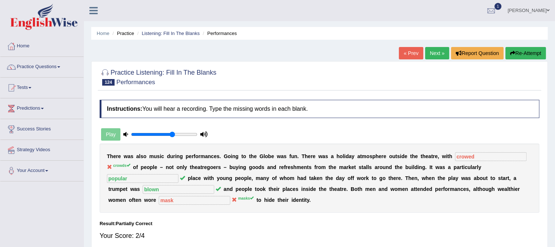
click at [432, 49] on link "Next »" at bounding box center [437, 53] width 24 height 12
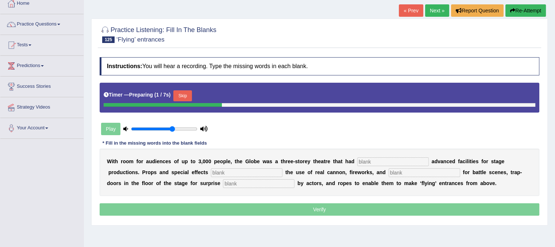
scroll to position [44, 0]
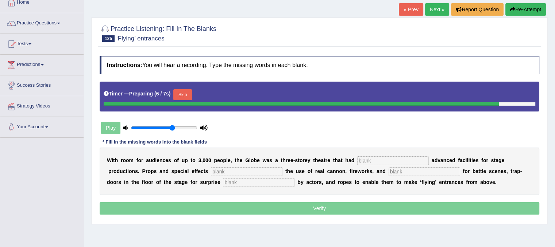
click at [402, 160] on input "text" at bounding box center [393, 161] width 72 height 9
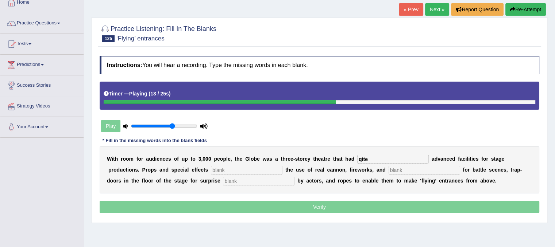
type input "qite"
click at [226, 172] on input "text" at bounding box center [247, 170] width 72 height 9
click at [398, 167] on input "text" at bounding box center [425, 170] width 72 height 9
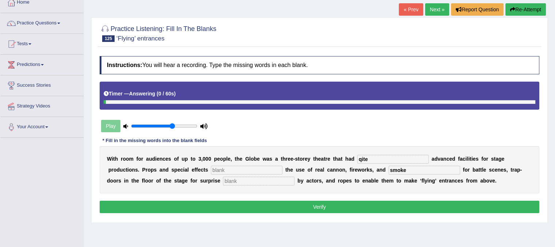
type input "smoke"
click at [270, 167] on input "text" at bounding box center [247, 170] width 72 height 9
type input "spacial"
click at [519, 12] on button "Re-Attempt" at bounding box center [526, 9] width 41 height 12
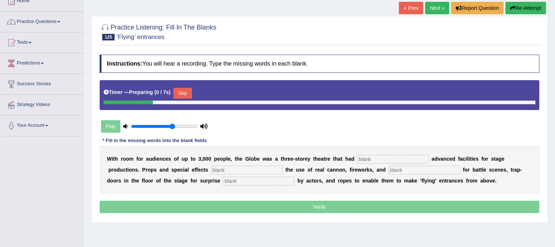
scroll to position [44, 0]
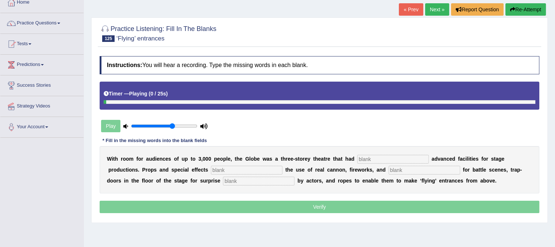
click at [399, 163] on div "W i t h r o o m f o r a u d i e n c e s o f u p t o 3 , 0 0 0 p e o p l e , t h…" at bounding box center [320, 169] width 440 height 47
click at [400, 166] on input "text" at bounding box center [425, 170] width 72 height 9
click at [398, 162] on input "text" at bounding box center [393, 159] width 72 height 9
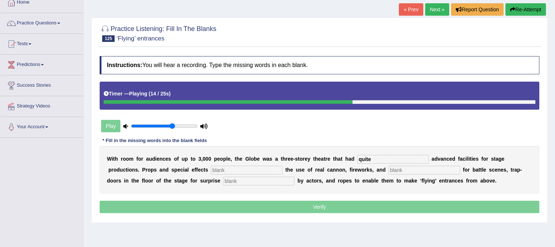
type input "quite"
click at [427, 170] on input "text" at bounding box center [425, 170] width 72 height 9
type input "smoke"
click at [288, 180] on input "text" at bounding box center [259, 181] width 72 height 9
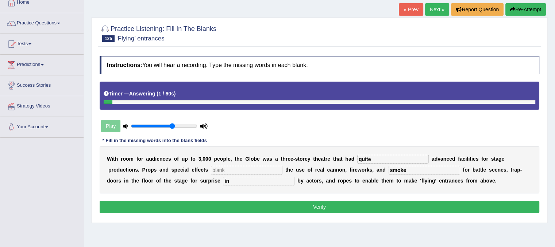
type input "i"
type input "enterances"
click at [254, 171] on input "text" at bounding box center [247, 170] width 72 height 9
type input "s"
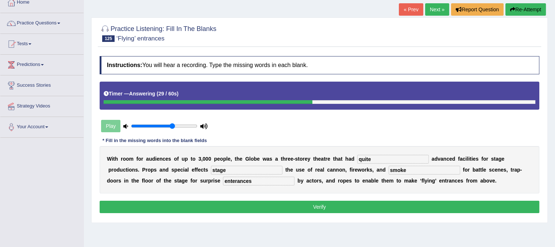
type input "stage"
click at [271, 204] on button "Verify" at bounding box center [320, 207] width 440 height 12
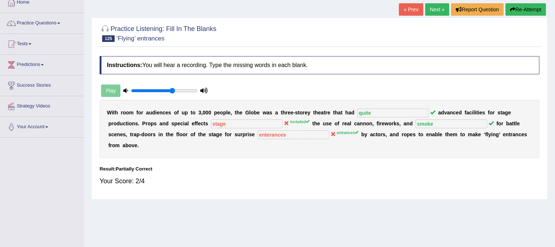
click at [435, 8] on link "Next »" at bounding box center [437, 9] width 24 height 12
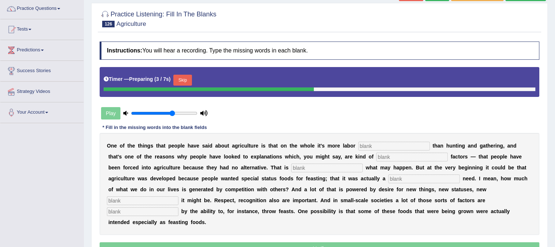
scroll to position [73, 0]
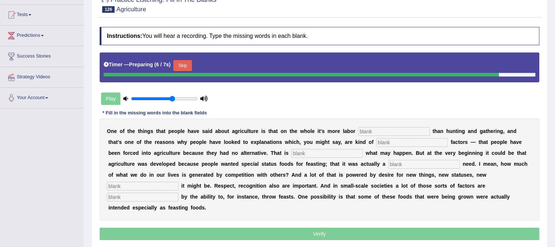
click at [399, 134] on input "text" at bounding box center [394, 131] width 72 height 9
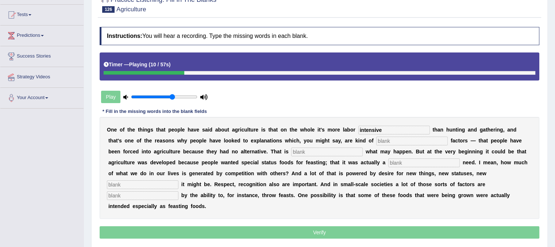
type input "intensive"
click at [395, 141] on input "text" at bounding box center [412, 141] width 72 height 9
type input "crosive"
click at [356, 149] on input "text" at bounding box center [327, 152] width 72 height 9
type input "altmtivly"
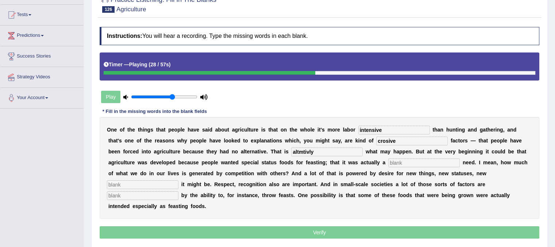
click at [404, 159] on input "text" at bounding box center [424, 163] width 72 height 9
type input "social"
click at [163, 186] on input "text" at bounding box center [143, 185] width 72 height 9
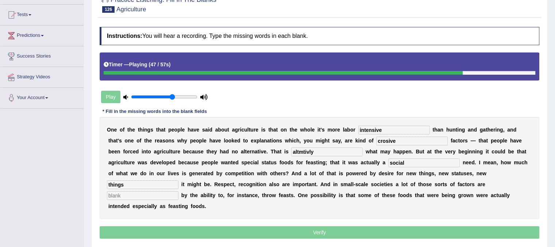
type input "things"
click at [143, 198] on input "text" at bounding box center [143, 196] width 72 height 9
type input "genrated"
click at [334, 149] on input "altmtivly" at bounding box center [327, 152] width 72 height 9
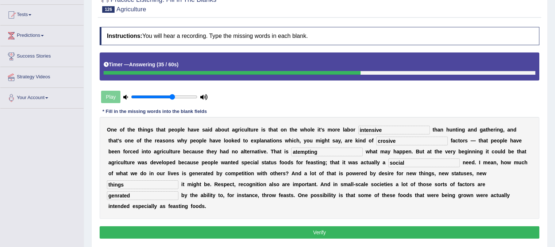
type input "atempting"
click at [349, 231] on button "Verify" at bounding box center [320, 233] width 440 height 12
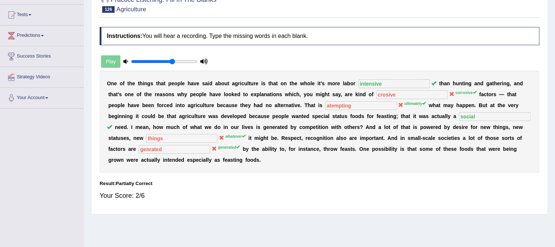
scroll to position [0, 0]
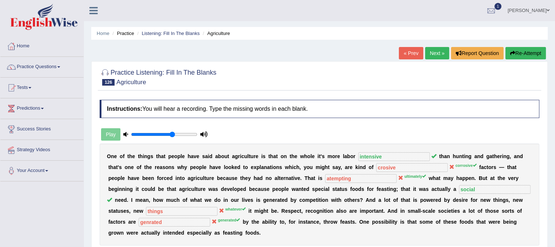
click at [437, 57] on link "Next »" at bounding box center [437, 53] width 24 height 12
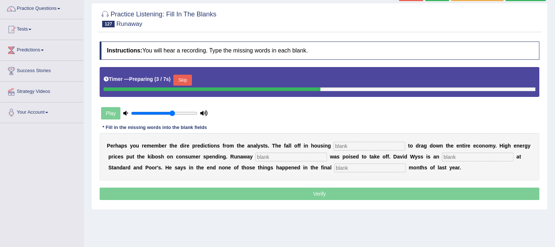
click at [383, 138] on div "P e r h a p s y o u r e m e m b e r t h e d i r e p r e d i c t i o n s f r o m…" at bounding box center [320, 156] width 440 height 47
click at [382, 142] on input "text" at bounding box center [370, 146] width 72 height 9
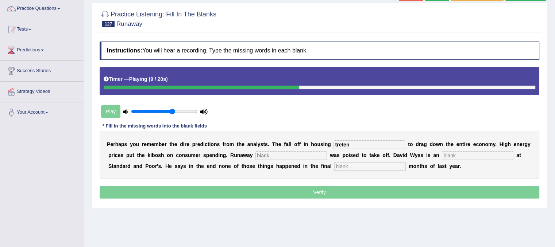
type input "treten"
click at [303, 152] on input "text" at bounding box center [292, 155] width 72 height 9
type input "implsive"
click at [454, 153] on input "text" at bounding box center [478, 155] width 72 height 9
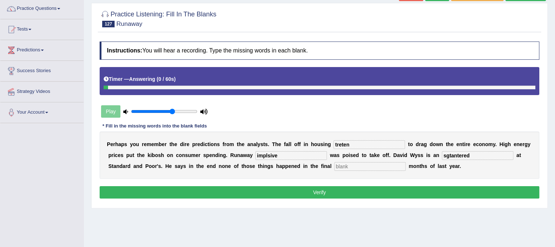
type input "sgtantered"
click at [375, 168] on input "text" at bounding box center [370, 166] width 72 height 9
type input "three"
click at [486, 155] on input "sgtantered" at bounding box center [478, 155] width 72 height 9
type input "stantered"
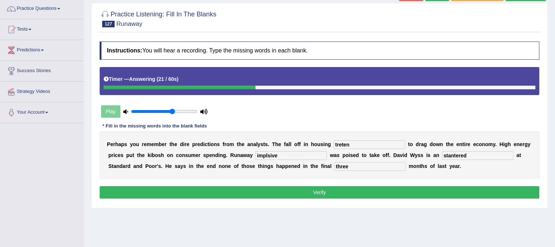
click at [385, 142] on input "treten" at bounding box center [370, 145] width 72 height 9
type input "treaten"
click at [287, 187] on button "Verify" at bounding box center [320, 193] width 440 height 12
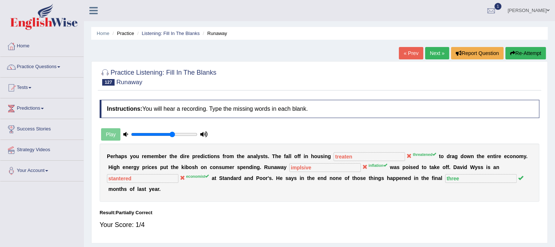
click at [436, 55] on link "Next »" at bounding box center [437, 53] width 24 height 12
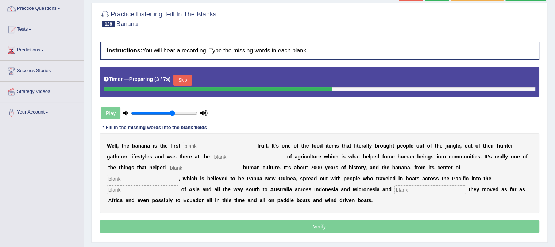
scroll to position [73, 0]
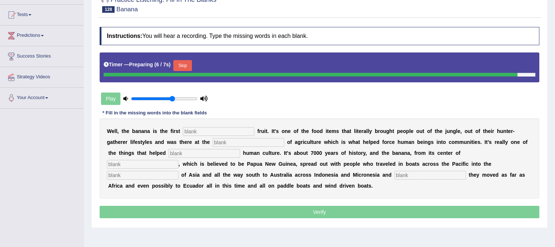
click at [234, 128] on input "text" at bounding box center [219, 131] width 72 height 9
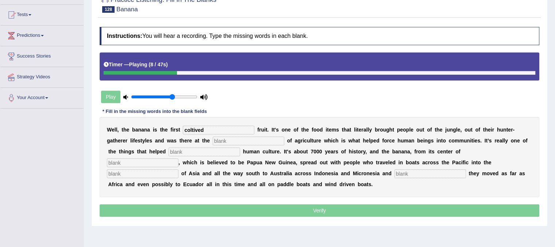
type input "coltived"
click at [228, 142] on input "text" at bounding box center [249, 141] width 72 height 9
type input "hunter"
click at [219, 149] on input "text" at bounding box center [205, 152] width 72 height 9
click at [159, 161] on input "text" at bounding box center [143, 163] width 72 height 9
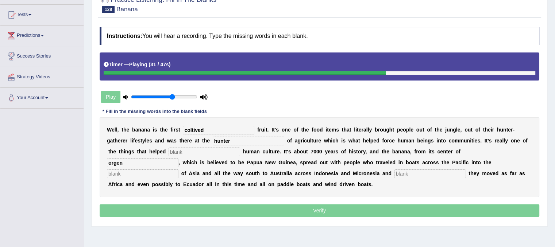
type input "orgen"
click at [148, 174] on input "text" at bounding box center [143, 174] width 72 height 9
type input "main"
click at [407, 171] on input "text" at bounding box center [431, 174] width 72 height 9
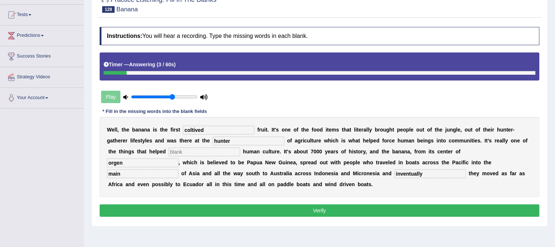
click at [396, 173] on input "inventually" at bounding box center [431, 174] width 72 height 9
type input "enventually"
click at [153, 164] on input "orgen" at bounding box center [143, 163] width 72 height 9
type input "orgin"
click at [223, 151] on input "text" at bounding box center [205, 152] width 72 height 9
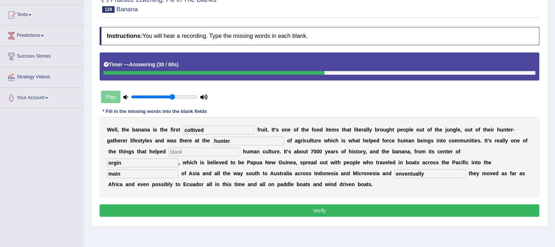
click at [223, 130] on input "coltived" at bounding box center [219, 130] width 72 height 9
click at [197, 128] on input "caltivted" at bounding box center [219, 130] width 72 height 9
type input "caltivited"
click at [207, 209] on button "Verify" at bounding box center [320, 211] width 440 height 12
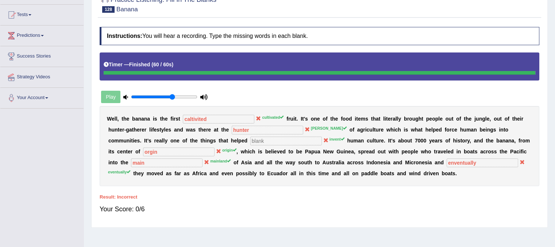
click at [553, 18] on div "Home Practice Listening: Fill In The Blanks Banana « Prev Next » Report Questio…" at bounding box center [319, 109] width 471 height 365
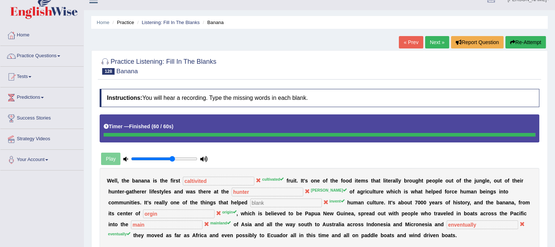
scroll to position [0, 0]
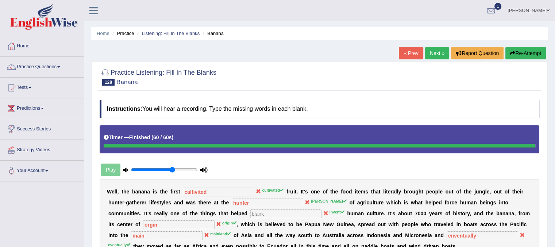
click at [526, 51] on button "Re-Attempt" at bounding box center [526, 53] width 41 height 12
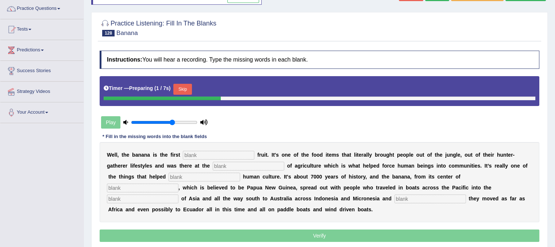
scroll to position [73, 0]
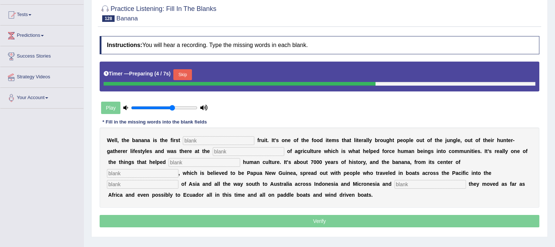
click at [201, 138] on input "text" at bounding box center [219, 141] width 72 height 9
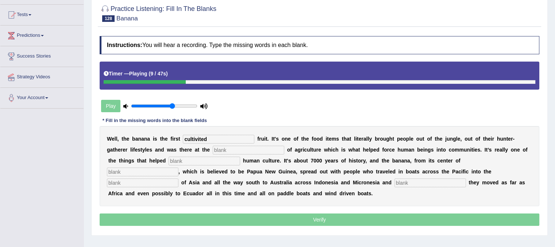
type input "cultivited"
click at [243, 146] on input "text" at bounding box center [249, 150] width 72 height 9
type input "drown"
click at [219, 157] on input "text" at bounding box center [205, 161] width 72 height 9
type input "invent"
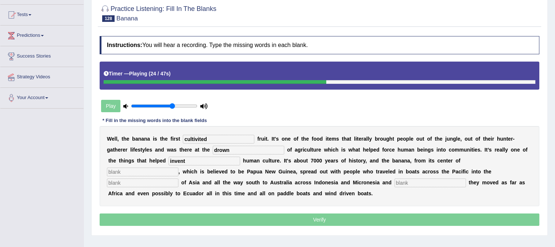
click at [161, 173] on input "text" at bounding box center [143, 172] width 72 height 9
type input "origin"
click at [152, 184] on input "text" at bounding box center [143, 183] width 72 height 9
type input "main"
click at [422, 181] on input "text" at bounding box center [431, 183] width 72 height 9
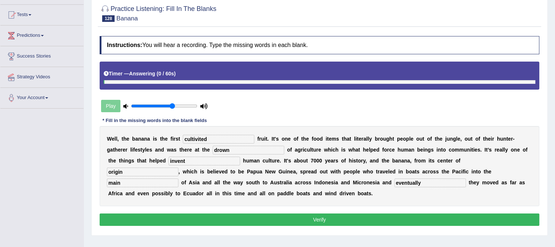
type input "eventually"
click at [399, 215] on button "Verify" at bounding box center [320, 220] width 440 height 12
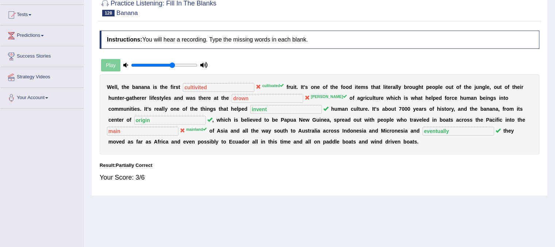
click at [555, 19] on div "Home Practice Listening: Fill In The Blanks Banana You have already given incor…" at bounding box center [319, 109] width 471 height 365
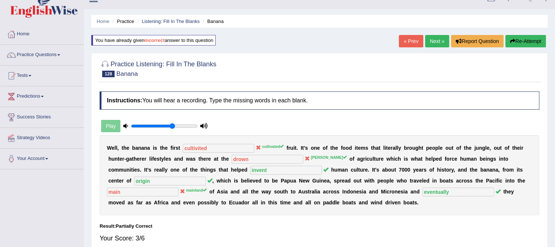
scroll to position [0, 0]
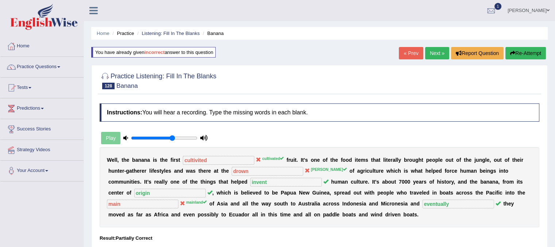
click at [435, 49] on link "Next »" at bounding box center [437, 53] width 24 height 12
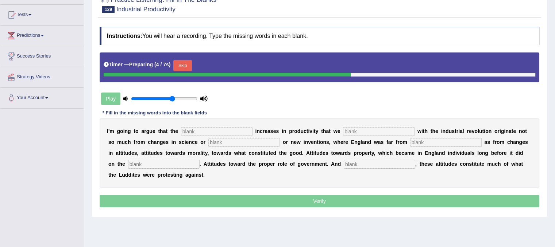
click at [222, 131] on input "text" at bounding box center [217, 131] width 72 height 9
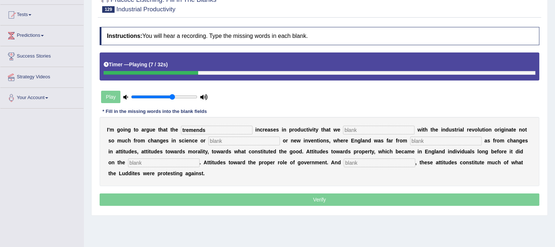
type input "tremends"
click at [349, 128] on input "text" at bounding box center [379, 130] width 72 height 9
click at [245, 138] on input "text" at bounding box center [244, 141] width 72 height 9
click at [419, 143] on input "text" at bounding box center [446, 141] width 72 height 9
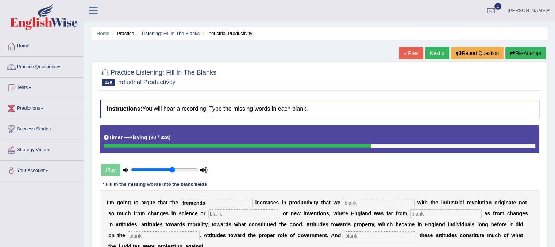
click at [528, 53] on button "Re-Attempt" at bounding box center [526, 53] width 41 height 12
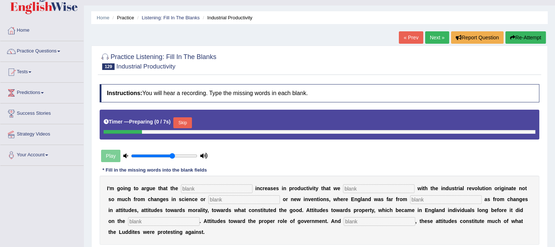
scroll to position [29, 0]
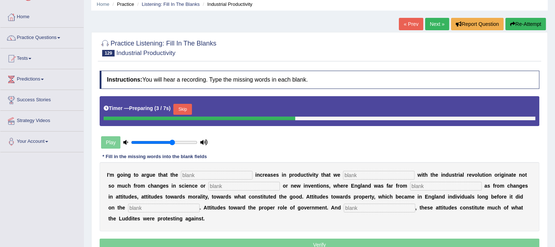
click at [230, 178] on input "text" at bounding box center [217, 175] width 72 height 9
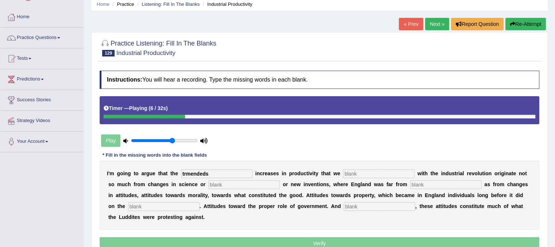
type input "trmendeds"
click at [352, 172] on input "text" at bounding box center [379, 174] width 72 height 9
type input "assistae"
click at [236, 184] on input "text" at bounding box center [244, 185] width 72 height 9
click at [424, 188] on input "text" at bounding box center [446, 185] width 72 height 9
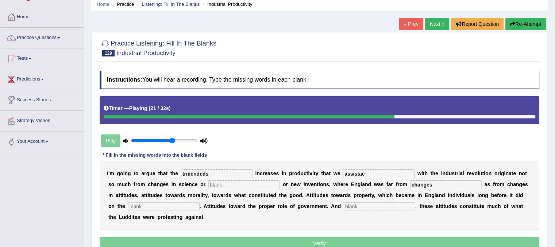
type input "changes"
click at [164, 208] on input "text" at bounding box center [164, 207] width 72 height 9
type input "continant"
click at [352, 208] on input "text" at bounding box center [380, 207] width 72 height 9
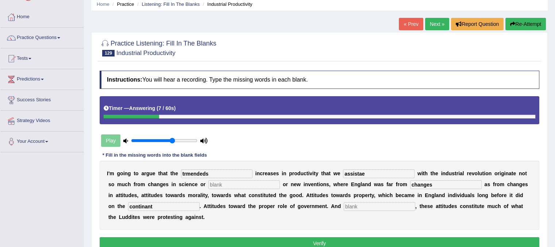
click at [221, 173] on input "trmendeds" at bounding box center [217, 174] width 72 height 9
type input "tarmends"
click at [375, 171] on input "assistae" at bounding box center [379, 174] width 72 height 9
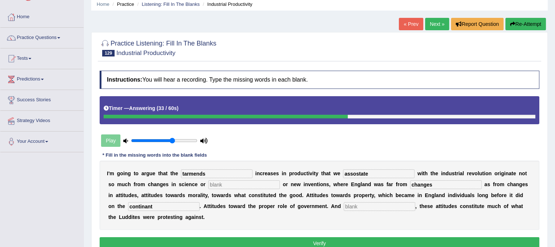
click at [350, 173] on input "assostate" at bounding box center [379, 174] width 72 height 9
type input "asostate"
click at [249, 187] on input "text" at bounding box center [244, 185] width 72 height 9
type input "dd"
click at [371, 206] on input "text" at bounding box center [380, 207] width 72 height 9
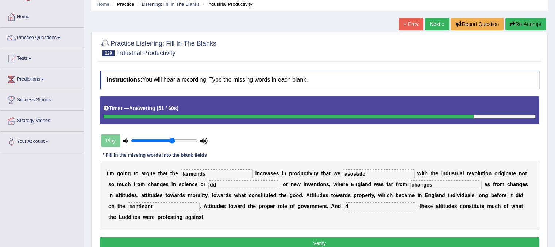
type input "d"
click at [353, 243] on button "Verify" at bounding box center [320, 244] width 440 height 12
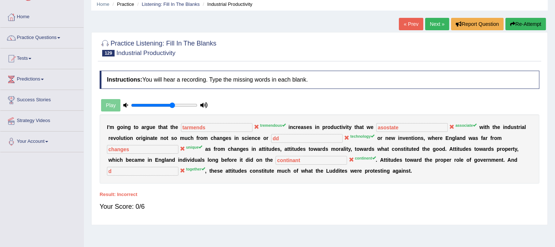
click at [429, 24] on link "Next »" at bounding box center [437, 24] width 24 height 12
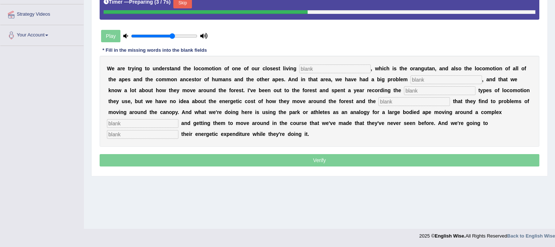
click at [334, 66] on input "text" at bounding box center [335, 69] width 72 height 9
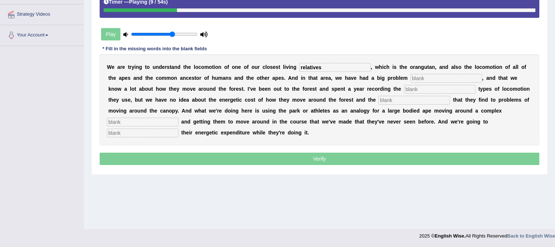
type input "relatives"
click at [425, 79] on input "text" at bounding box center [447, 78] width 72 height 9
type input "trditionally"
click at [422, 86] on input "text" at bounding box center [440, 89] width 72 height 9
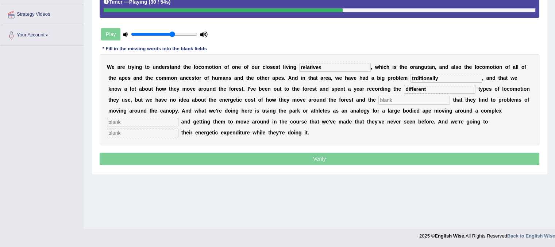
type input "different"
click at [412, 97] on input "text" at bounding box center [415, 100] width 72 height 9
type input "solution"
click at [173, 118] on input "text" at bounding box center [143, 122] width 72 height 9
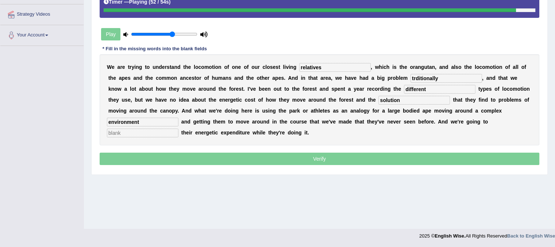
type input "environment"
click at [160, 129] on input "text" at bounding box center [143, 133] width 72 height 9
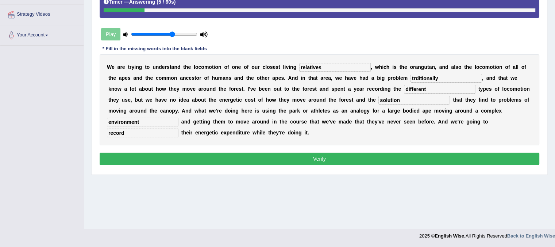
type input "record"
click at [415, 76] on input "trditionally" at bounding box center [447, 78] width 72 height 9
click at [425, 77] on input "traditionally" at bounding box center [447, 78] width 72 height 9
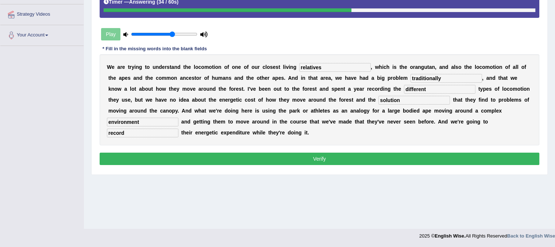
click at [445, 79] on input "traditionally" at bounding box center [447, 78] width 72 height 9
type input "traditionally"
click at [406, 153] on button "Verify" at bounding box center [320, 159] width 440 height 12
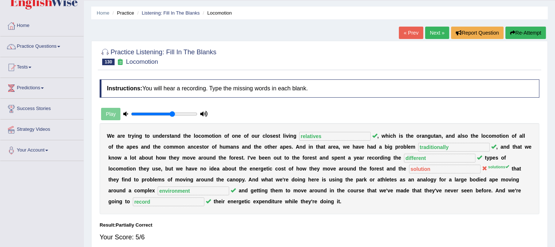
scroll to position [9, 0]
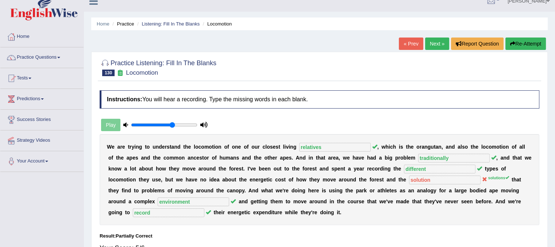
click at [433, 45] on link "Next »" at bounding box center [437, 44] width 24 height 12
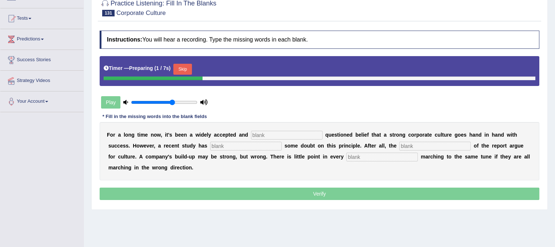
scroll to position [73, 0]
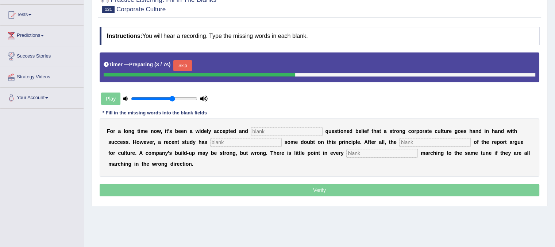
click at [310, 128] on input "text" at bounding box center [287, 131] width 72 height 9
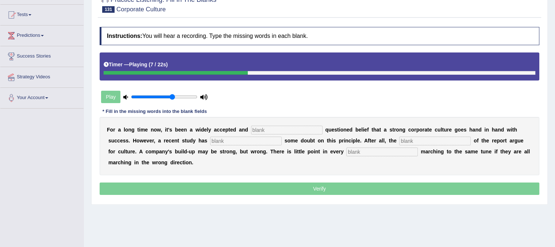
drag, startPoint x: 554, startPoint y: 14, endPoint x: 558, endPoint y: 12, distance: 4.3
click at [555, 12] on html "Toggle navigation Home Practice Questions Speaking Practice Read Aloud Repeat S…" at bounding box center [277, 50] width 555 height 247
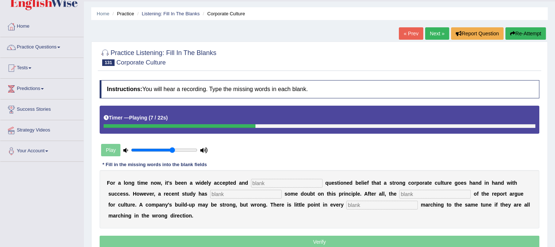
scroll to position [0, 0]
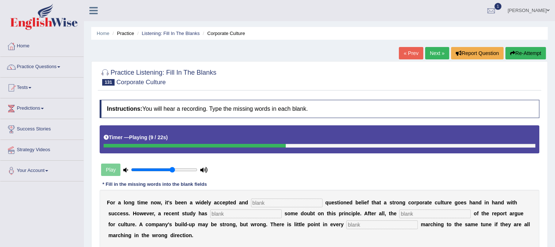
click at [529, 54] on button "Re-Attempt" at bounding box center [526, 53] width 41 height 12
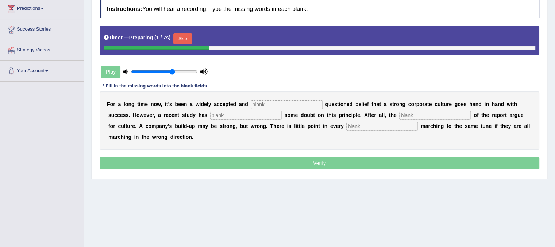
scroll to position [102, 0]
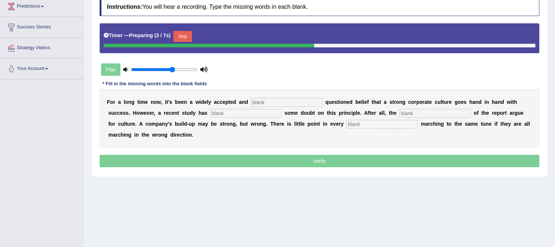
click at [308, 103] on input "text" at bounding box center [287, 102] width 72 height 9
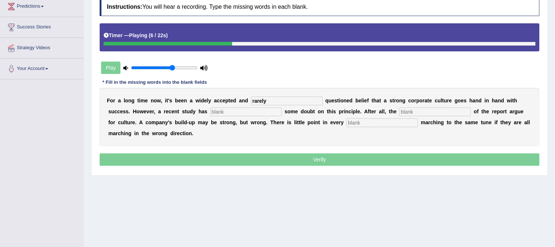
type input "rarely"
click at [257, 109] on input "text" at bounding box center [246, 112] width 72 height 9
type input "cos,"
click at [451, 108] on input "text" at bounding box center [435, 112] width 72 height 9
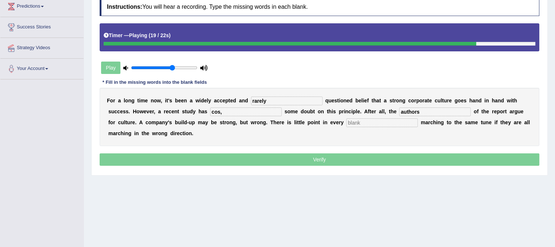
type input "authors"
click at [411, 120] on input "text" at bounding box center [382, 123] width 72 height 9
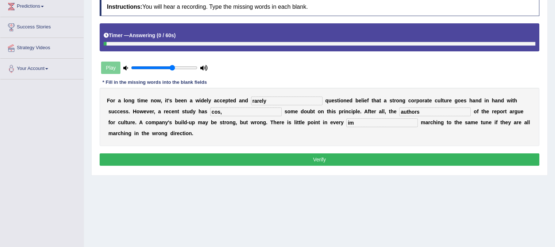
type input "i"
type input "employee"
click at [451, 109] on input "authors" at bounding box center [435, 112] width 72 height 9
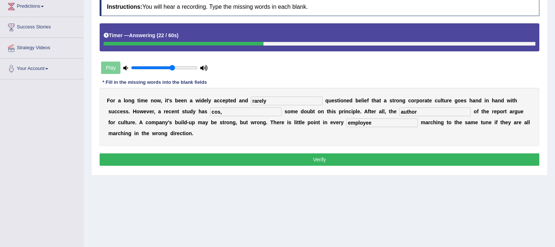
type input "author"
click at [239, 158] on button "Verify" at bounding box center [320, 160] width 440 height 12
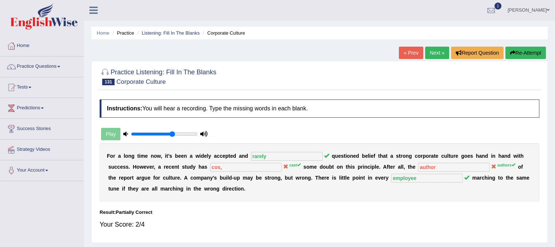
scroll to position [0, 0]
click at [438, 57] on link "Next »" at bounding box center [437, 53] width 24 height 12
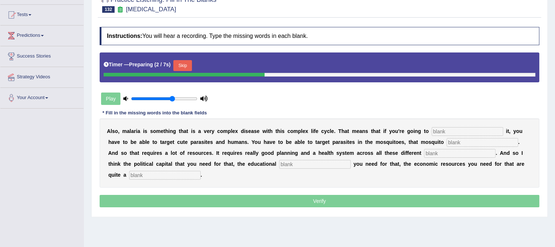
click at [450, 125] on div "A l s o , m a l a r i a i s s o m e t h i n g t h a t i s a v e r y c o m p l e…" at bounding box center [320, 153] width 440 height 69
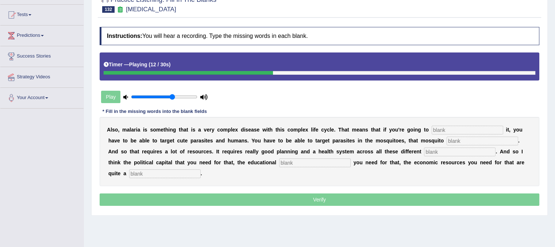
click at [448, 130] on input "text" at bounding box center [468, 130] width 72 height 9
type input "elminated"
click at [495, 138] on input "text" at bounding box center [483, 141] width 72 height 9
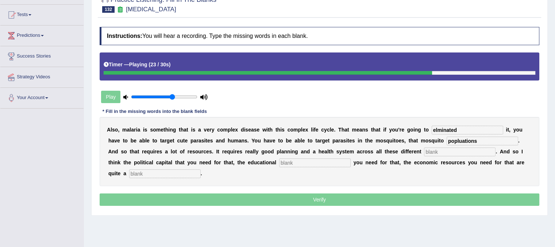
type input "popluations"
click at [467, 149] on input "text" at bounding box center [460, 152] width 72 height 9
type input "level"
click at [306, 165] on input "text" at bounding box center [315, 163] width 72 height 9
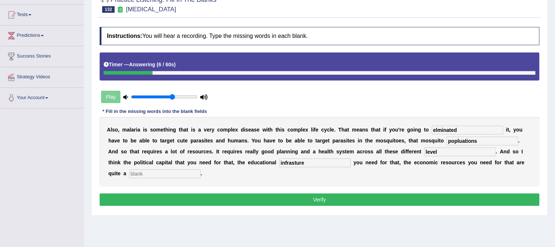
type input "infrasture"
click at [145, 172] on input "text" at bounding box center [165, 174] width 72 height 9
type input "challenge"
click at [296, 162] on input "infrasture" at bounding box center [315, 163] width 72 height 9
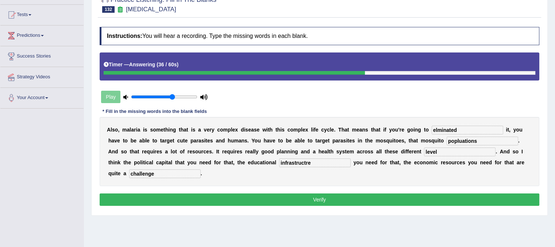
click at [282, 162] on input "infrastructre" at bounding box center [315, 163] width 72 height 9
click at [287, 162] on input "infrastructre" at bounding box center [315, 163] width 72 height 9
click at [300, 163] on input "infrastrctre" at bounding box center [315, 163] width 72 height 9
type input "infrastrctre"
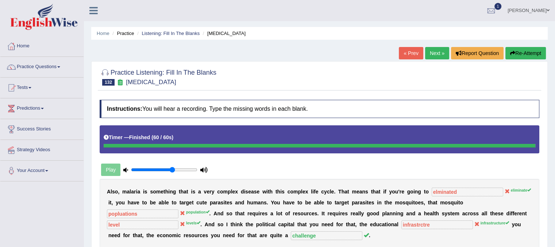
click at [529, 54] on button "Re-Attempt" at bounding box center [526, 53] width 41 height 12
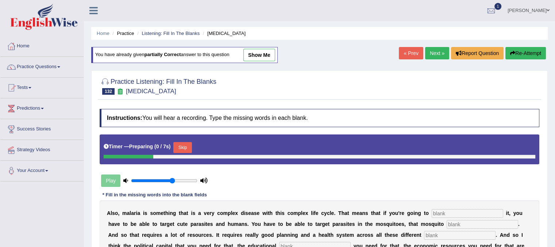
click at [478, 212] on input "text" at bounding box center [468, 214] width 72 height 9
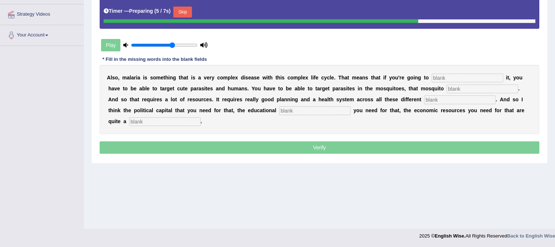
click at [442, 76] on input "text" at bounding box center [468, 78] width 72 height 9
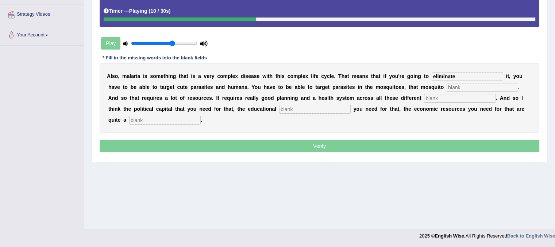
type input "eliminate"
click at [480, 89] on input "text" at bounding box center [483, 87] width 72 height 9
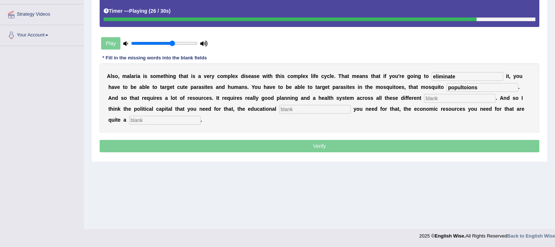
type input "popultoions"
click at [447, 99] on input "text" at bounding box center [460, 98] width 72 height 9
click at [310, 111] on input "text" at bounding box center [315, 109] width 72 height 9
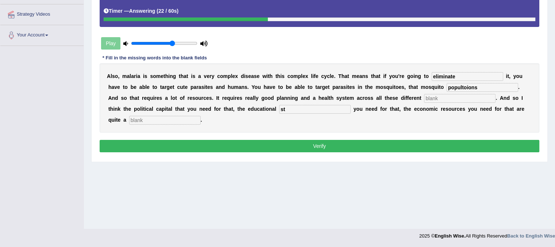
type input "s"
click at [168, 120] on input "text" at bounding box center [165, 120] width 72 height 9
type input "levels"
click at [288, 111] on input "text" at bounding box center [315, 109] width 72 height 9
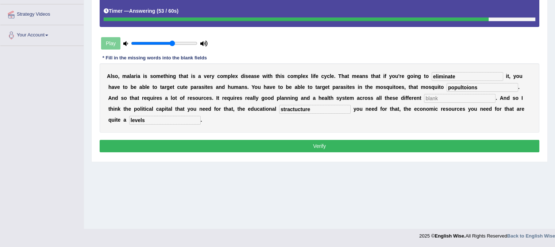
type input "stractucture"
click at [426, 100] on input "text" at bounding box center [460, 98] width 72 height 9
type input "levels"
click at [415, 142] on button "Verify" at bounding box center [320, 146] width 440 height 12
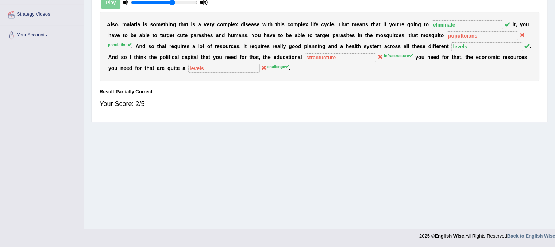
scroll to position [0, 0]
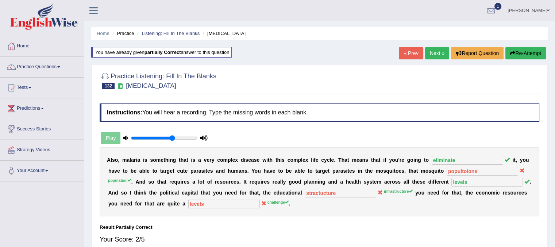
click at [429, 53] on link "Next »" at bounding box center [437, 53] width 24 height 12
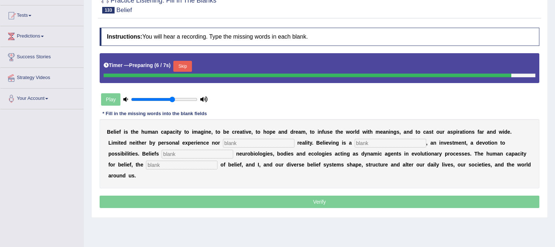
click at [273, 139] on input "text" at bounding box center [259, 143] width 72 height 9
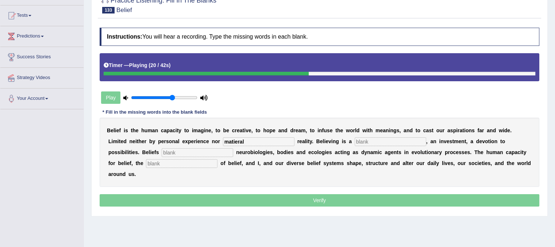
type input "matieral"
click at [372, 142] on input "text" at bounding box center [391, 142] width 72 height 9
type input "commitnt"
click at [231, 149] on input "text" at bounding box center [198, 153] width 72 height 9
click at [196, 157] on div "B e l i e f i s t h e h u m a n c a p a c i t y t o i m a g i n e , t o b e c r…" at bounding box center [320, 152] width 440 height 69
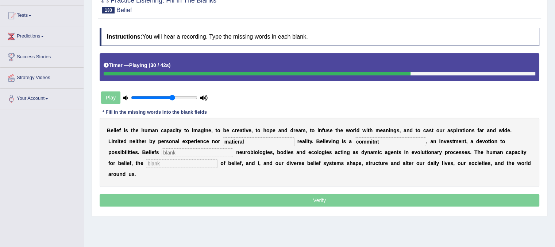
click at [196, 160] on input "text" at bounding box center [182, 164] width 72 height 9
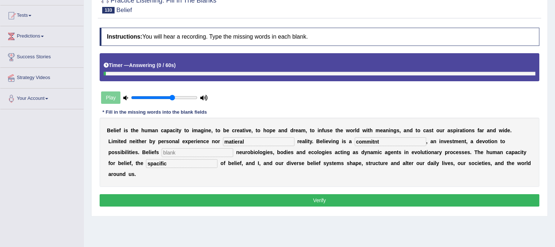
click at [159, 160] on input "spacific" at bounding box center [182, 164] width 72 height 9
type input "spacific"
click at [380, 142] on input "commitnt" at bounding box center [391, 142] width 72 height 9
type input "commitment"
click at [235, 140] on input "matieral" at bounding box center [259, 142] width 72 height 9
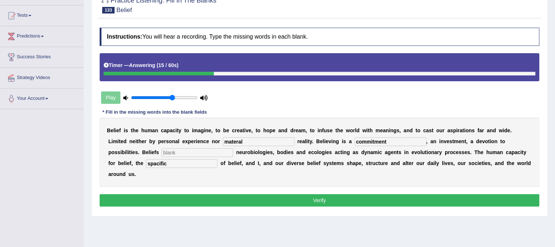
type input "materal"
click at [215, 160] on input "spacific" at bounding box center [182, 164] width 72 height 9
click at [156, 162] on input "spacific" at bounding box center [182, 164] width 72 height 9
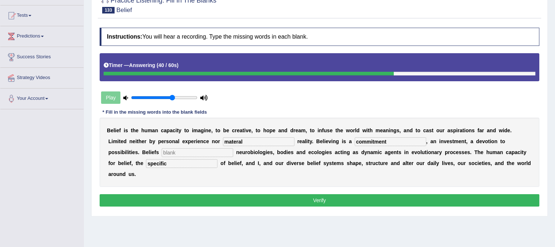
type input "specific"
click at [212, 154] on input "text" at bounding box center [198, 153] width 72 height 9
type input "j"
click at [216, 198] on button "Verify" at bounding box center [320, 201] width 440 height 12
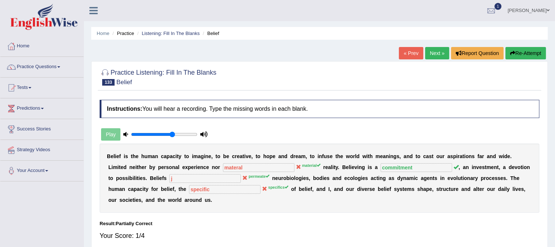
click at [429, 58] on link "Next »" at bounding box center [437, 53] width 24 height 12
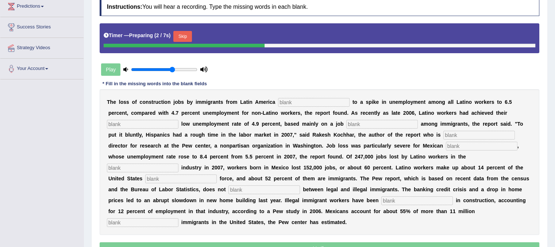
scroll to position [117, 0]
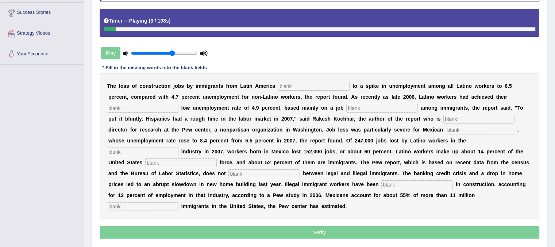
click at [328, 83] on input "text" at bounding box center [314, 86] width 72 height 9
type input "contributed"
click at [356, 107] on input "text" at bounding box center [382, 108] width 72 height 9
click at [162, 105] on input "text" at bounding box center [143, 108] width 72 height 9
type input "histrioc"
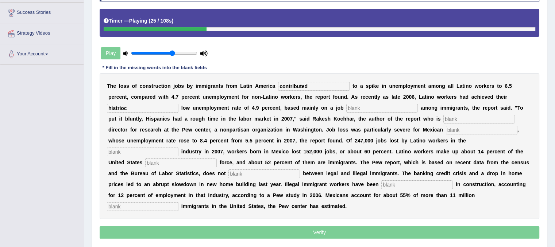
click at [368, 104] on input "text" at bounding box center [382, 108] width 72 height 9
type input "boomed"
click at [456, 117] on input "text" at bounding box center [479, 119] width 72 height 9
type input "assiote"
click at [461, 129] on input "text" at bounding box center [482, 130] width 72 height 9
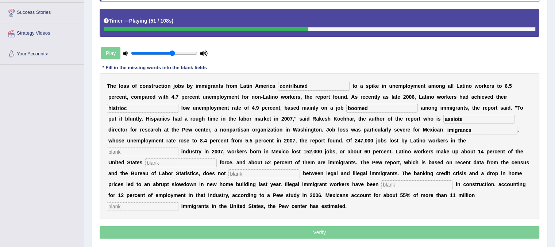
type input "imigrancs"
click at [169, 154] on input "text" at bounding box center [143, 152] width 72 height 9
click at [168, 161] on input "text" at bounding box center [181, 163] width 72 height 9
type input "labour"
click at [244, 170] on input "text" at bounding box center [265, 174] width 72 height 9
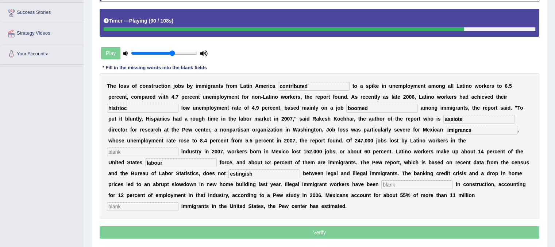
type input "estingish"
click at [393, 183] on input "text" at bounding box center [417, 185] width 72 height 9
type input "constated"
click at [171, 203] on input "text" at bounding box center [143, 207] width 72 height 9
type input "few"
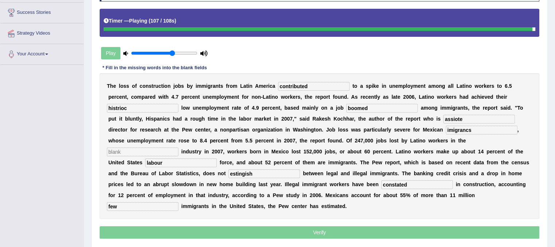
click at [396, 184] on input "constated" at bounding box center [417, 185] width 72 height 9
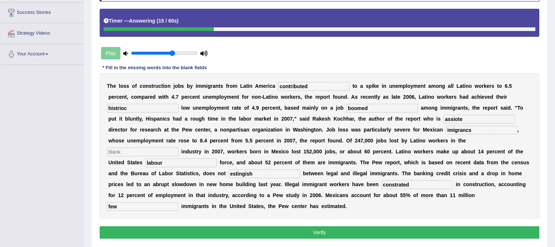
type input "constrated"
click at [236, 173] on input "estingish" at bounding box center [265, 174] width 72 height 9
click at [244, 172] on input "extingish" at bounding box center [265, 174] width 72 height 9
type input "extinguish"
click at [472, 116] on input "assiote" at bounding box center [479, 119] width 72 height 9
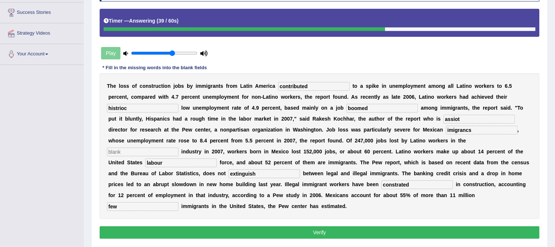
type input "assiote"
click at [455, 118] on input "assiote" at bounding box center [479, 119] width 72 height 9
